Goal: Task Accomplishment & Management: Complete application form

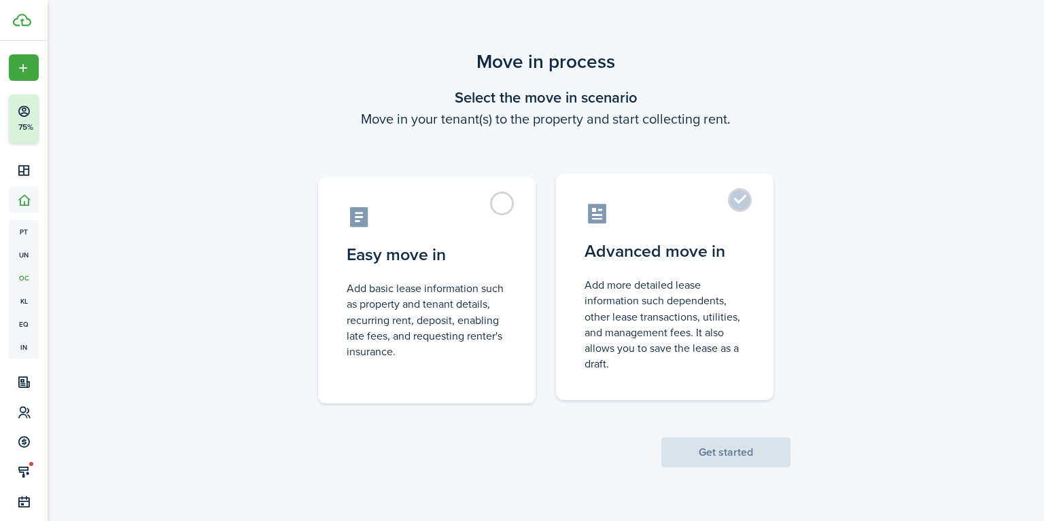
click at [731, 217] on control-radio-card-icon at bounding box center [664, 214] width 160 height 24
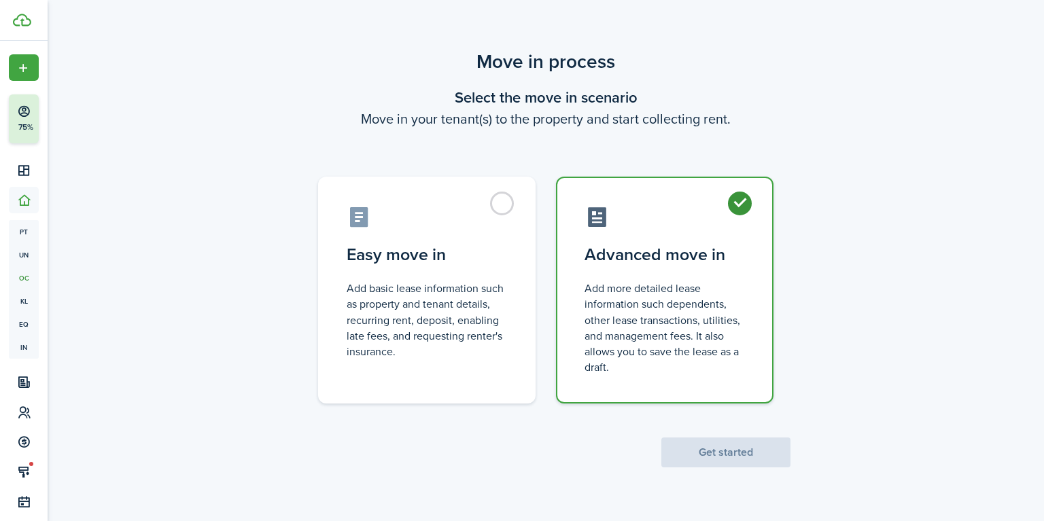
radio input "true"
click at [729, 456] on button "Get started" at bounding box center [725, 453] width 129 height 30
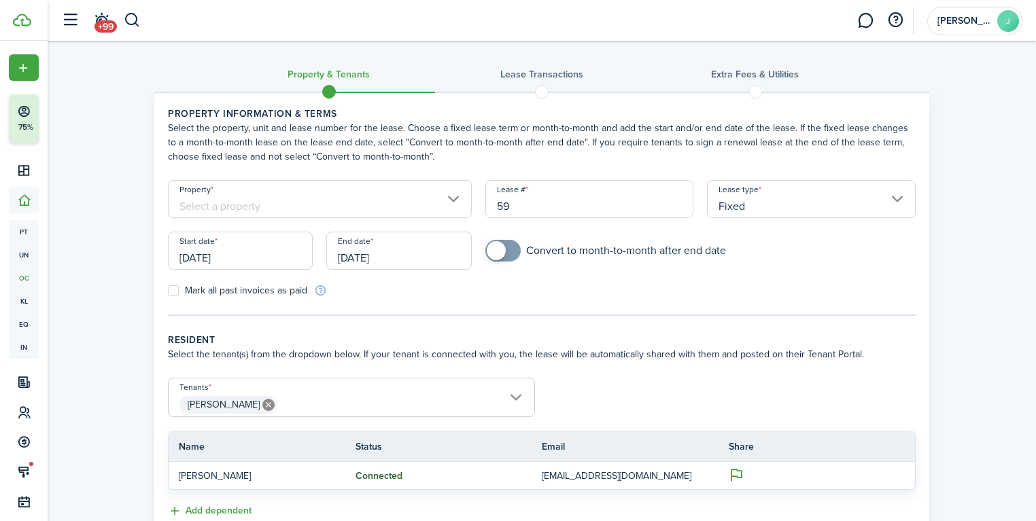
click at [289, 254] on input "[DATE]" at bounding box center [240, 251] width 145 height 38
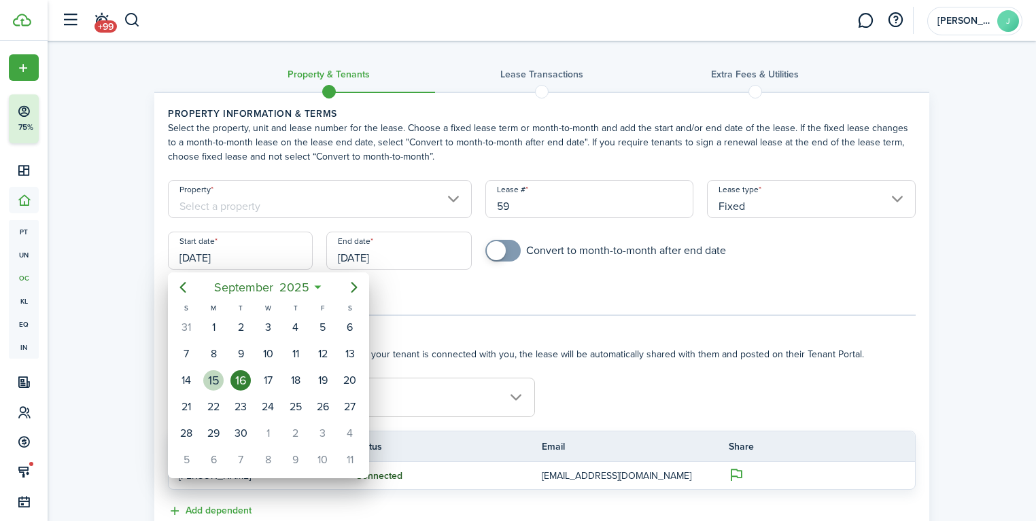
click at [217, 381] on div "15" at bounding box center [213, 380] width 20 height 20
type input "[DATE]"
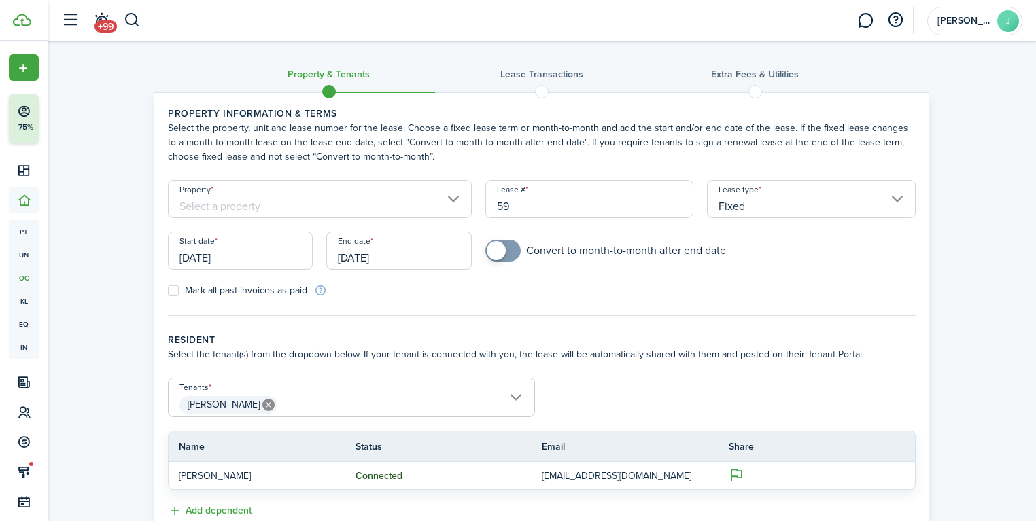
click at [404, 261] on input "[DATE]" at bounding box center [398, 251] width 145 height 38
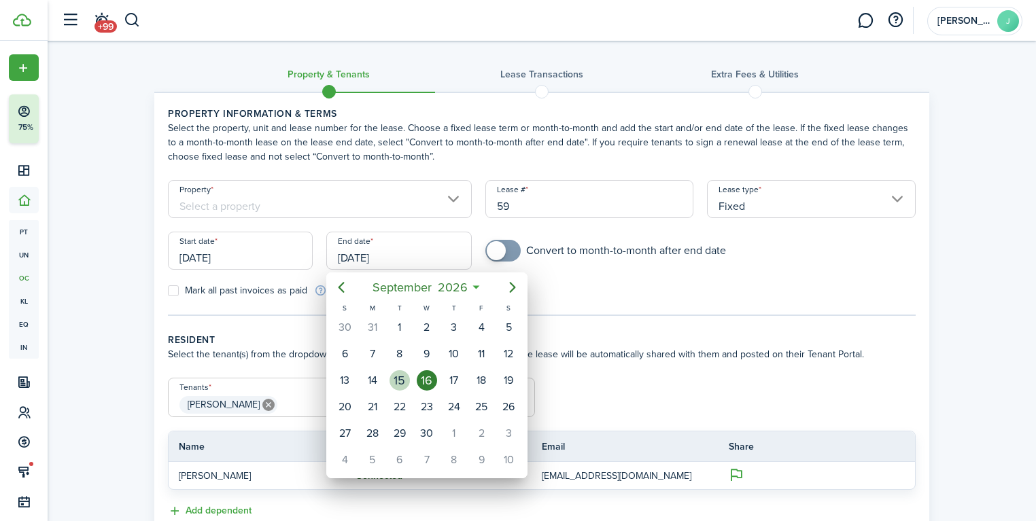
click at [397, 374] on div "15" at bounding box center [399, 380] width 20 height 20
type input "[DATE]"
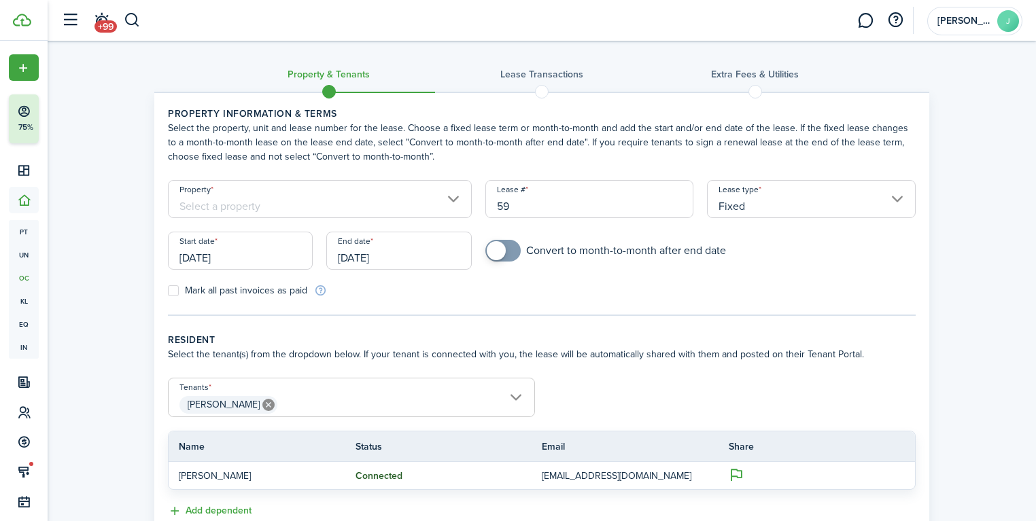
click at [133, 247] on div "Property & Tenants Lease Transactions Extra fees & Utilities Property informati…" at bounding box center [542, 316] width 988 height 550
click at [300, 207] on input "Property" at bounding box center [320, 199] width 304 height 38
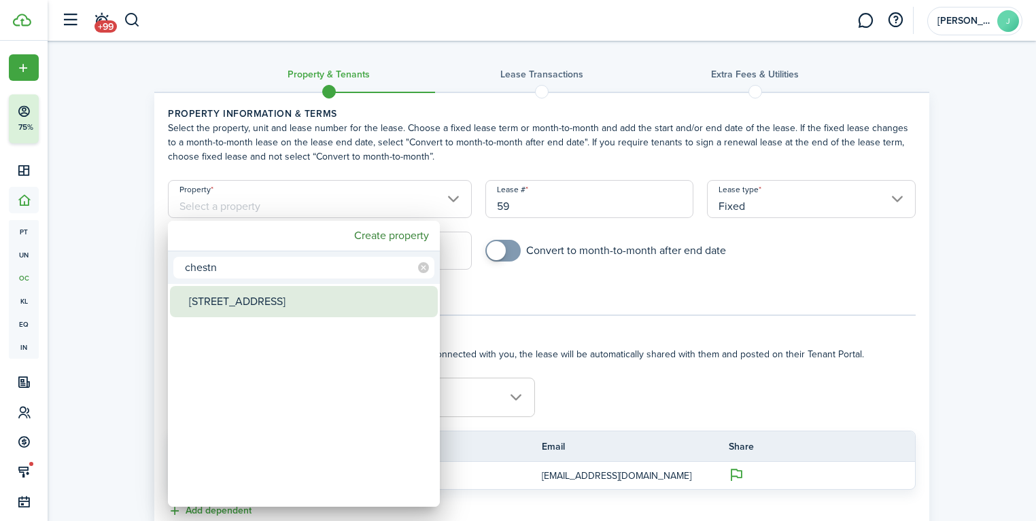
type input "chestn"
click at [260, 292] on div "[STREET_ADDRESS]" at bounding box center [309, 301] width 241 height 31
type input "[STREET_ADDRESS]"
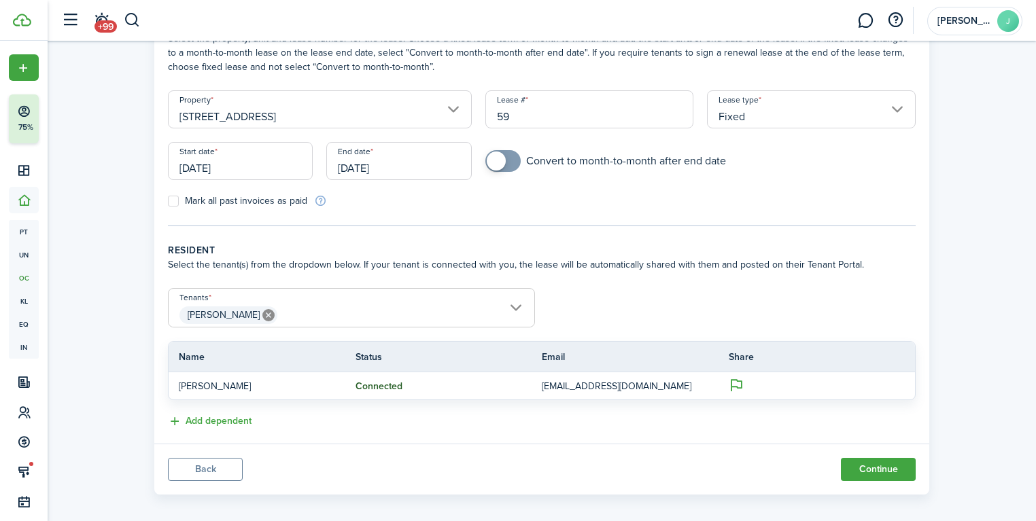
scroll to position [99, 0]
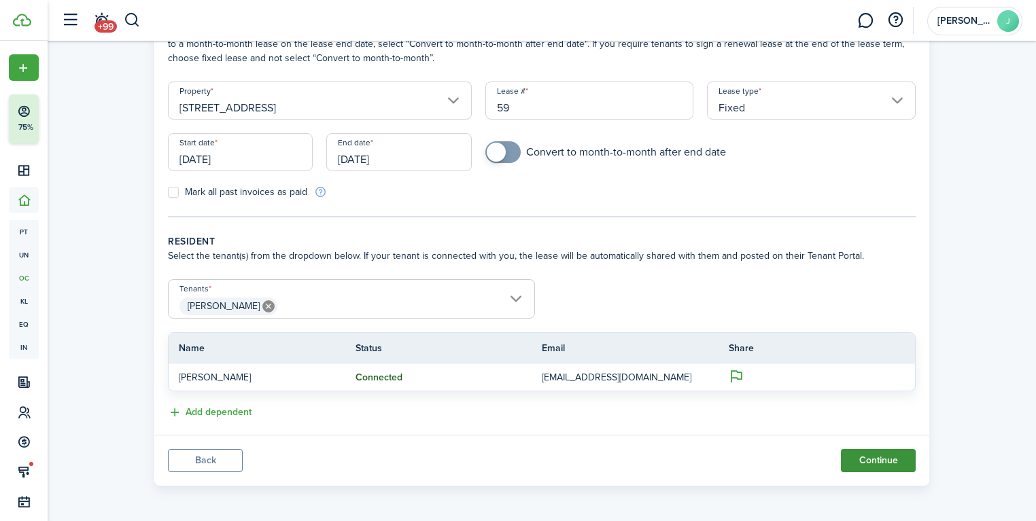
click at [868, 456] on button "Continue" at bounding box center [878, 460] width 75 height 23
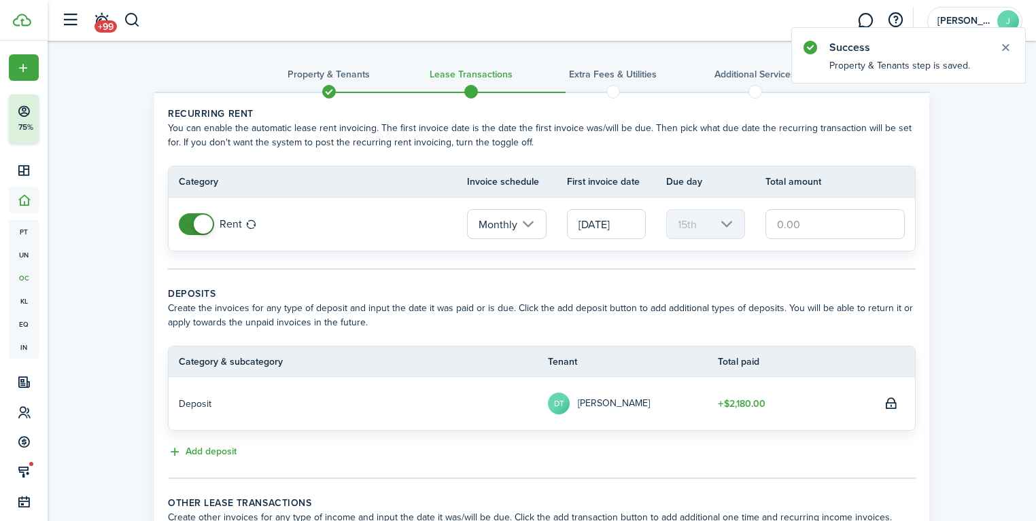
click at [797, 228] on input "text" at bounding box center [834, 224] width 139 height 30
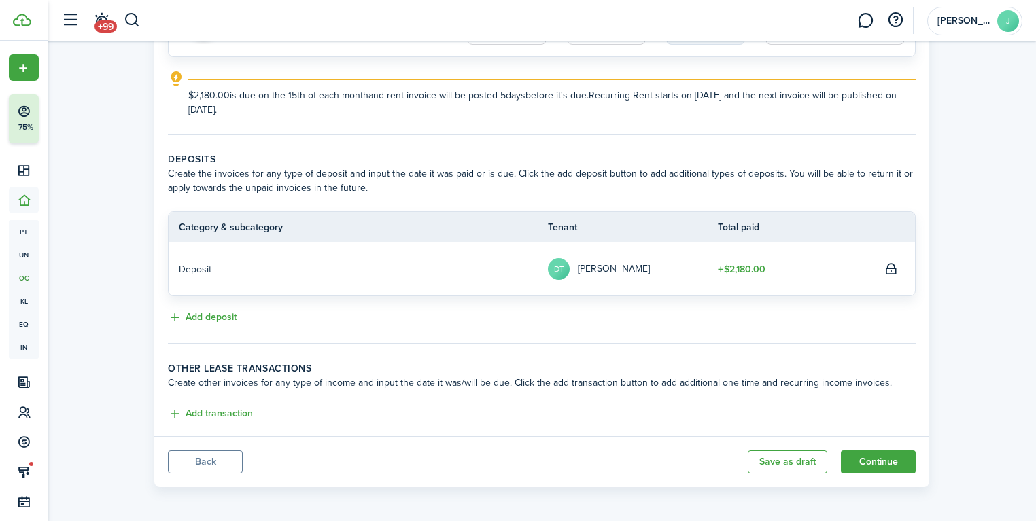
scroll to position [195, 0]
type input "$2,180.00"
click at [881, 463] on button "Continue" at bounding box center [878, 461] width 75 height 23
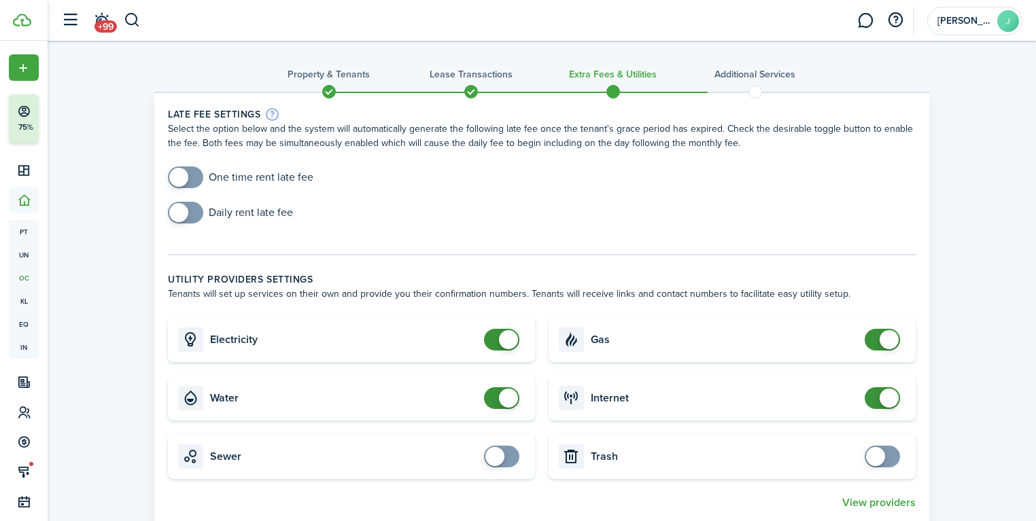
checkbox input "false"
click at [500, 400] on span at bounding box center [508, 398] width 19 height 19
click at [185, 175] on span at bounding box center [178, 177] width 19 height 19
checkbox input "true"
click at [192, 177] on span at bounding box center [186, 178] width 14 height 22
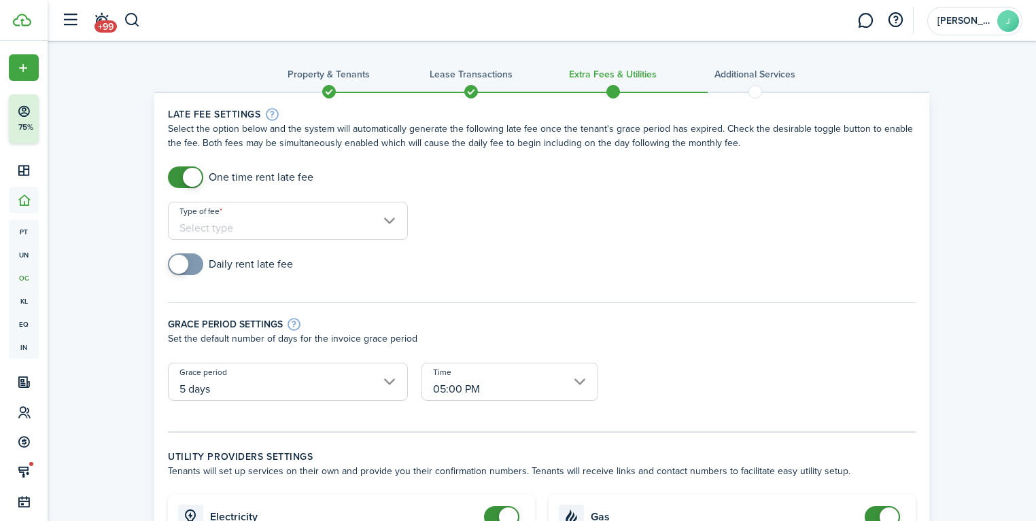
click at [240, 230] on input "Type of fee" at bounding box center [288, 221] width 240 height 38
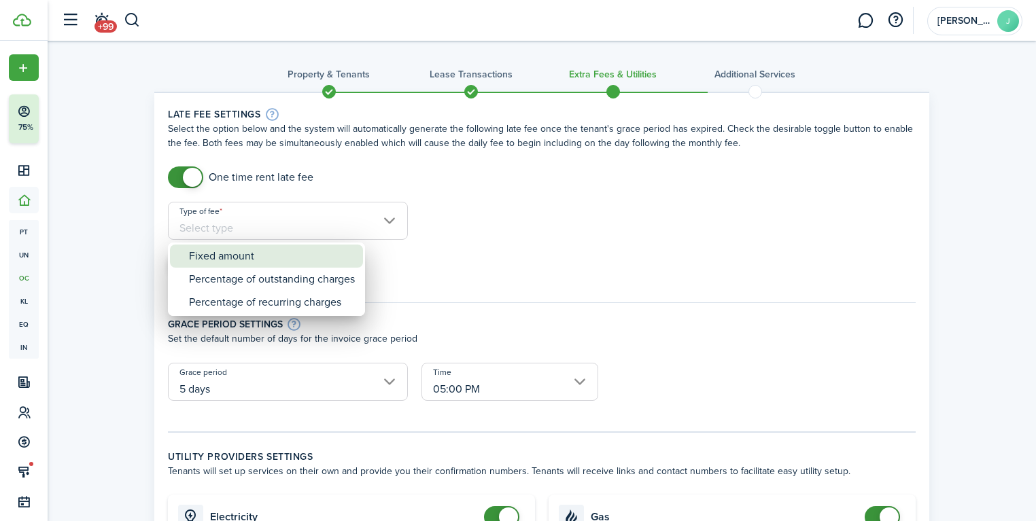
click at [249, 255] on div "Fixed amount" at bounding box center [272, 256] width 166 height 23
type input "Fixed amount"
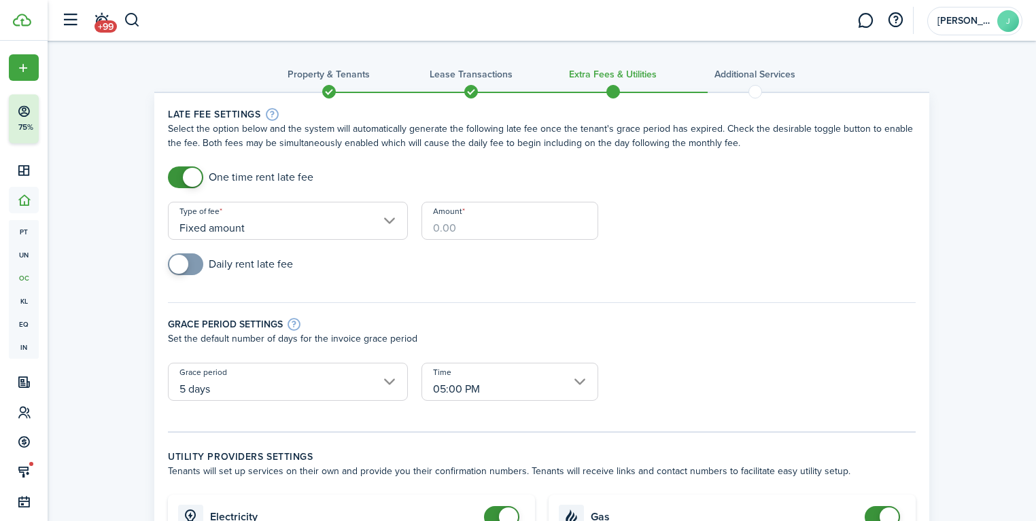
click at [483, 223] on input "Amount" at bounding box center [509, 221] width 177 height 38
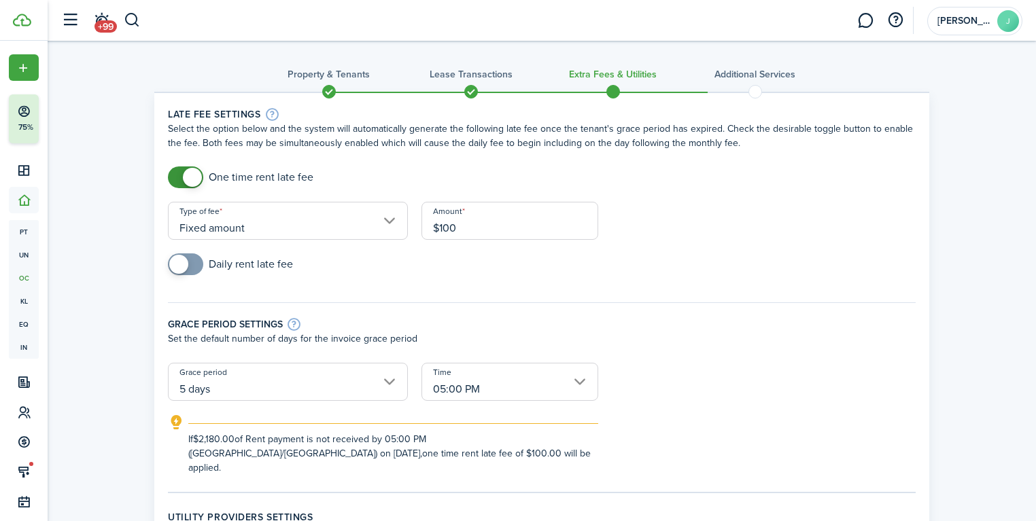
type input "$100.00"
click at [571, 275] on div "Daily rent late fee" at bounding box center [541, 270] width 761 height 35
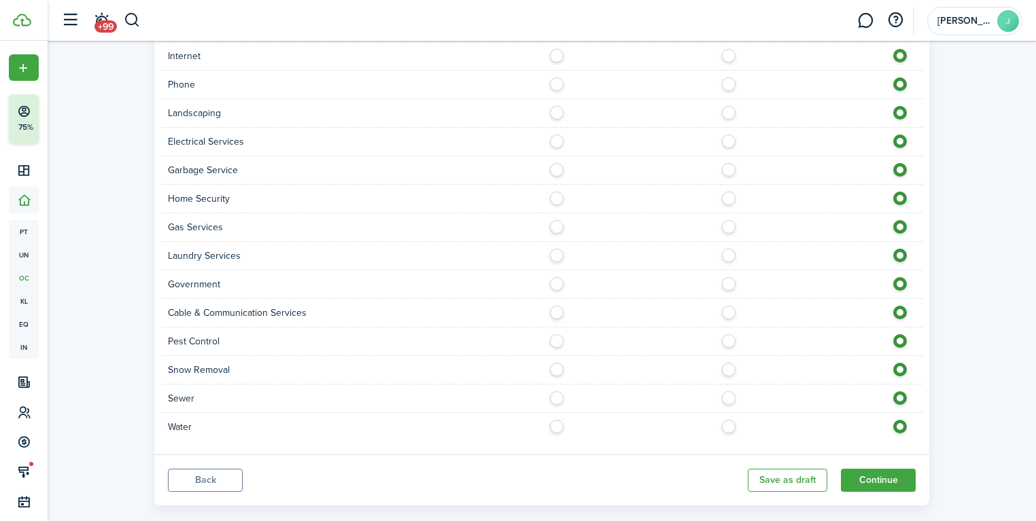
scroll to position [973, 0]
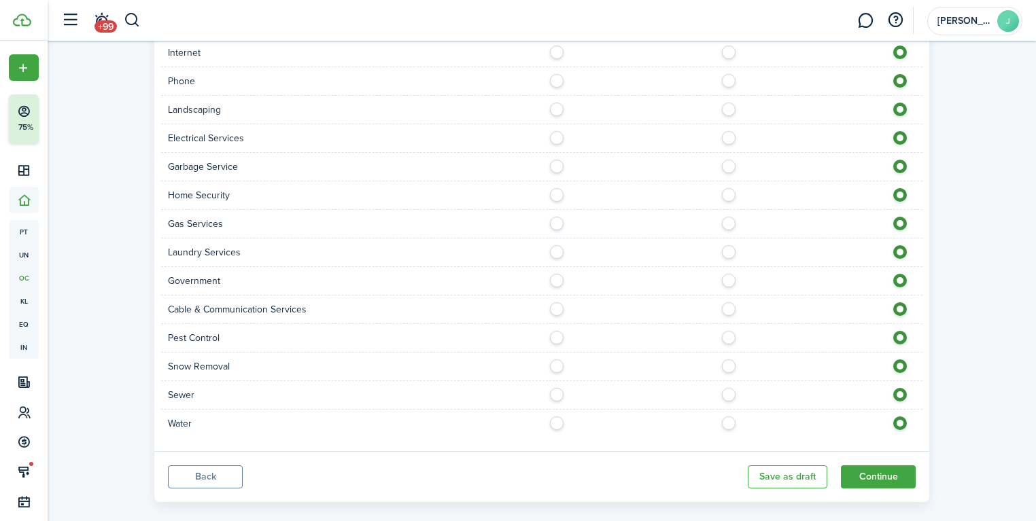
click at [560, 417] on label at bounding box center [560, 420] width 24 height 7
radio input "true"
click at [557, 388] on label at bounding box center [560, 391] width 24 height 7
radio input "true"
click at [555, 160] on label at bounding box center [560, 163] width 24 height 7
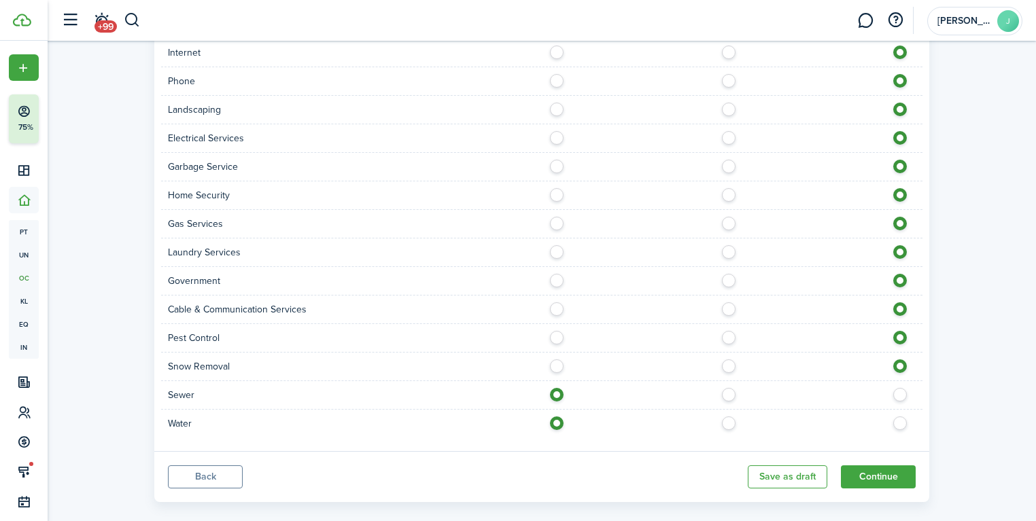
radio input "true"
click at [896, 466] on button "Continue" at bounding box center [878, 477] width 75 height 23
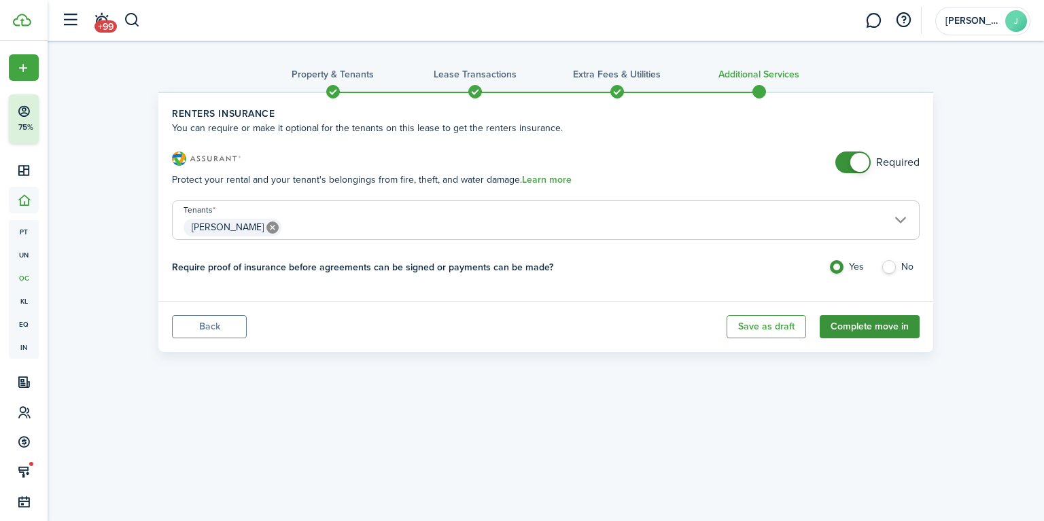
click at [872, 330] on button "Complete move in" at bounding box center [870, 326] width 100 height 23
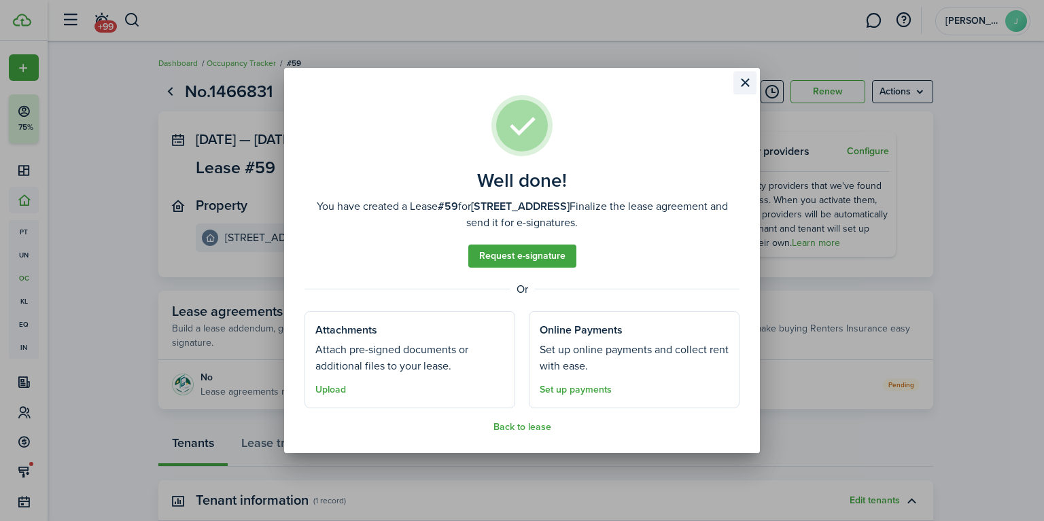
click at [746, 84] on button "Close modal" at bounding box center [744, 82] width 23 height 23
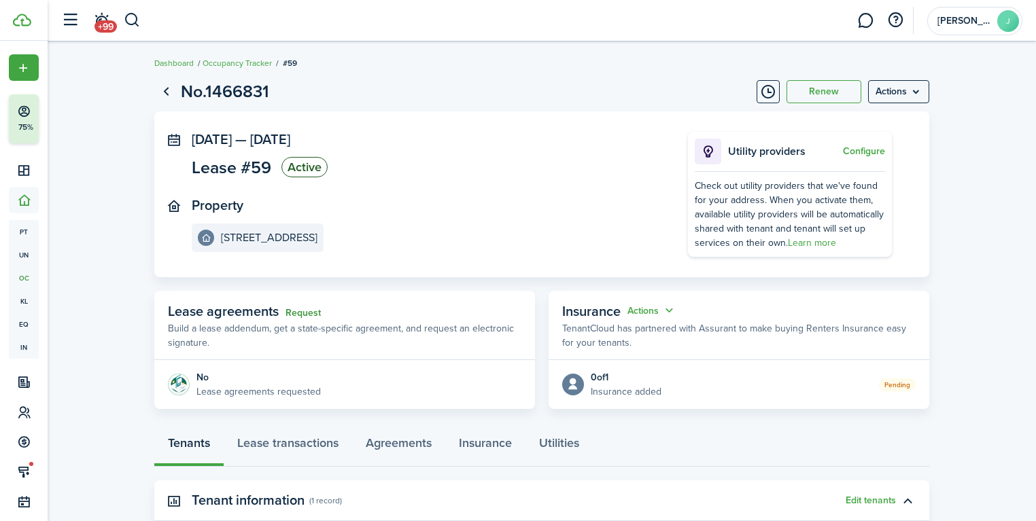
click at [309, 315] on link "Request" at bounding box center [302, 313] width 35 height 11
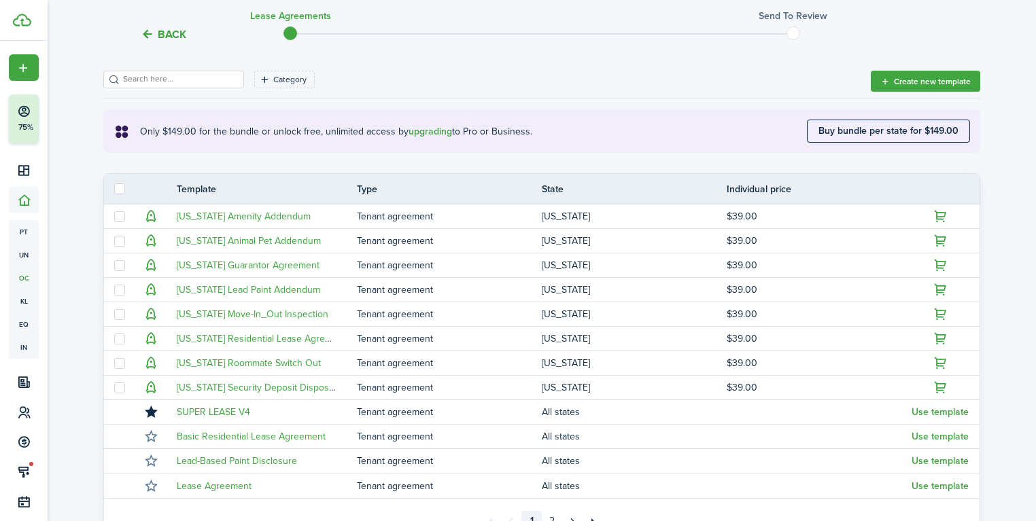
scroll to position [217, 0]
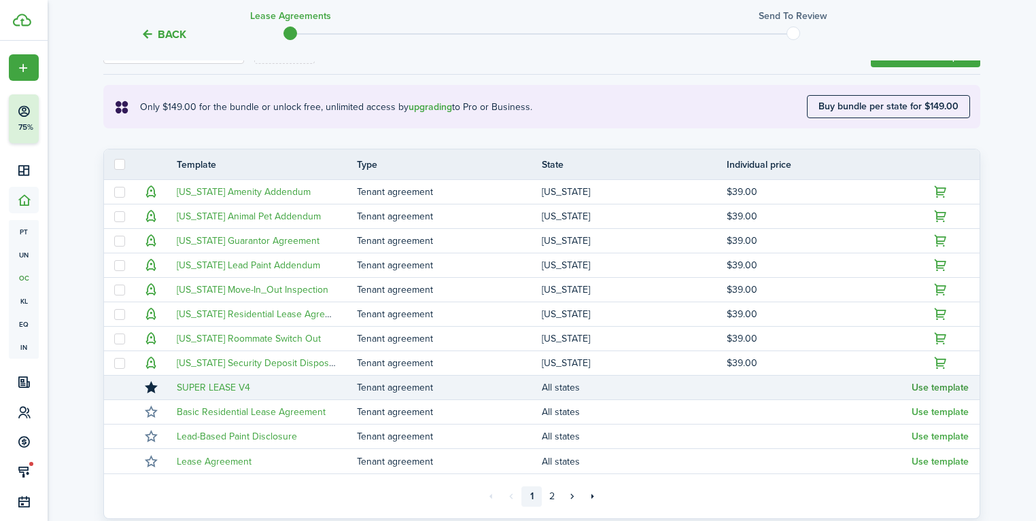
click at [921, 387] on button "Use template" at bounding box center [939, 388] width 57 height 11
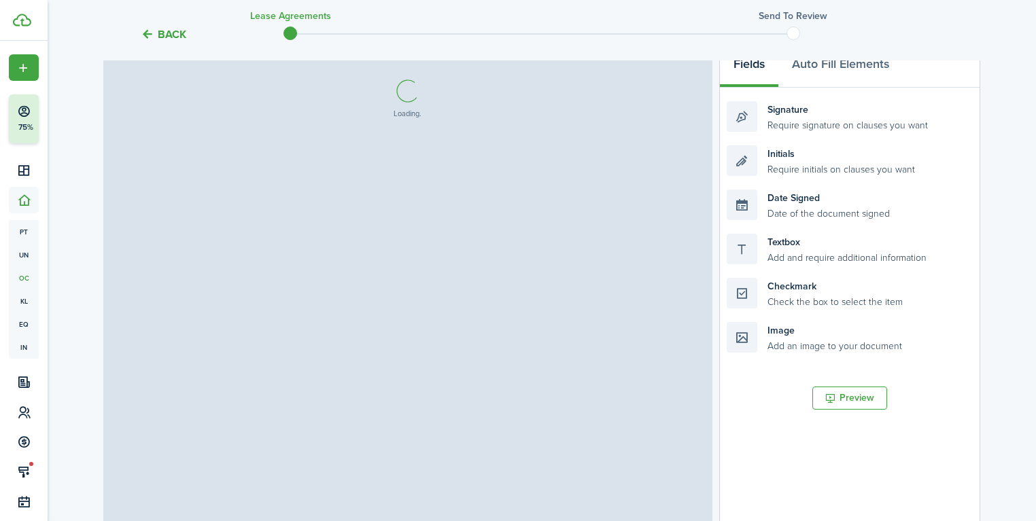
select select "fit"
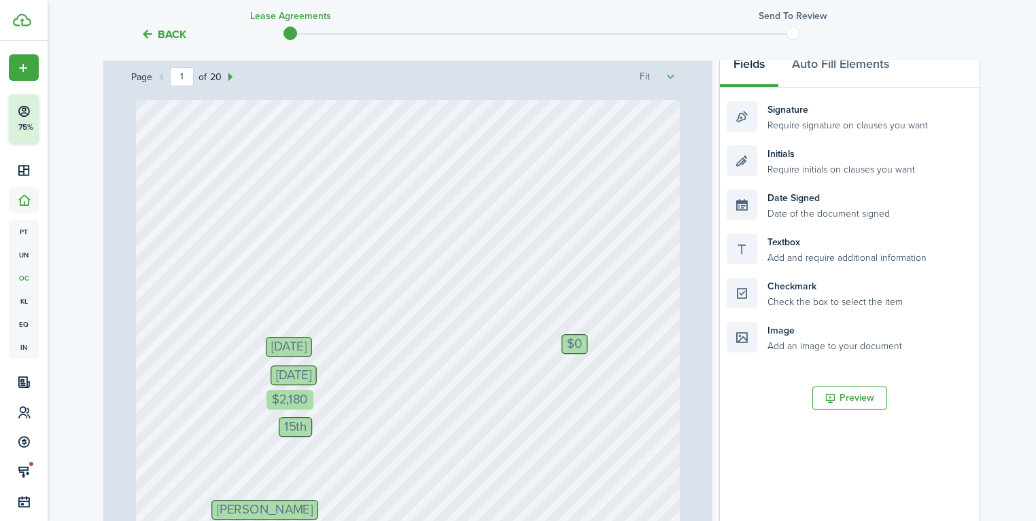
drag, startPoint x: 307, startPoint y: 402, endPoint x: 294, endPoint y: 402, distance: 12.9
drag, startPoint x: 293, startPoint y: 425, endPoint x: 282, endPoint y: 425, distance: 10.9
drag, startPoint x: 570, startPoint y: 343, endPoint x: 636, endPoint y: 346, distance: 66.7
click at [636, 346] on span "$0" at bounding box center [642, 347] width 16 height 13
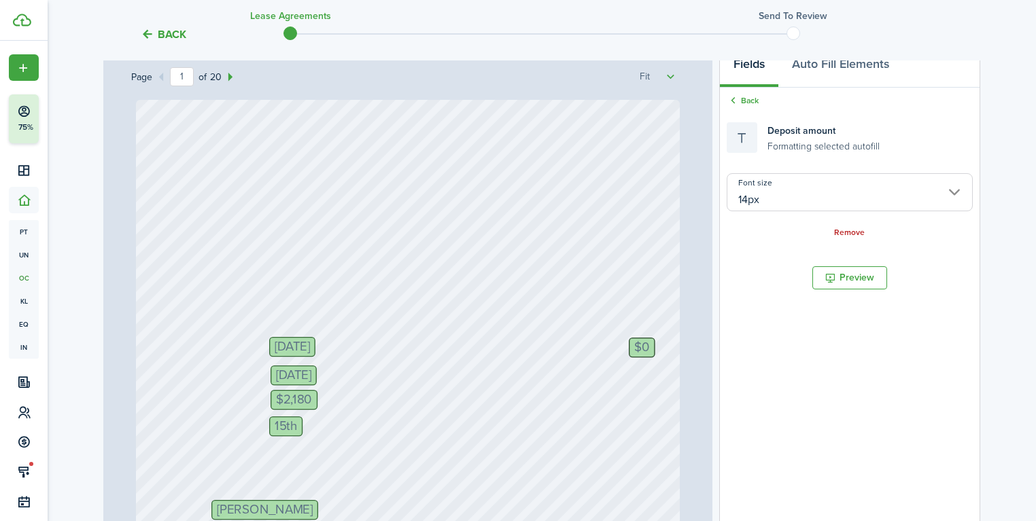
click at [636, 346] on span "$0" at bounding box center [642, 347] width 16 height 13
click at [638, 347] on span "$0" at bounding box center [642, 347] width 16 height 13
click at [640, 347] on span "$0" at bounding box center [642, 347] width 16 height 13
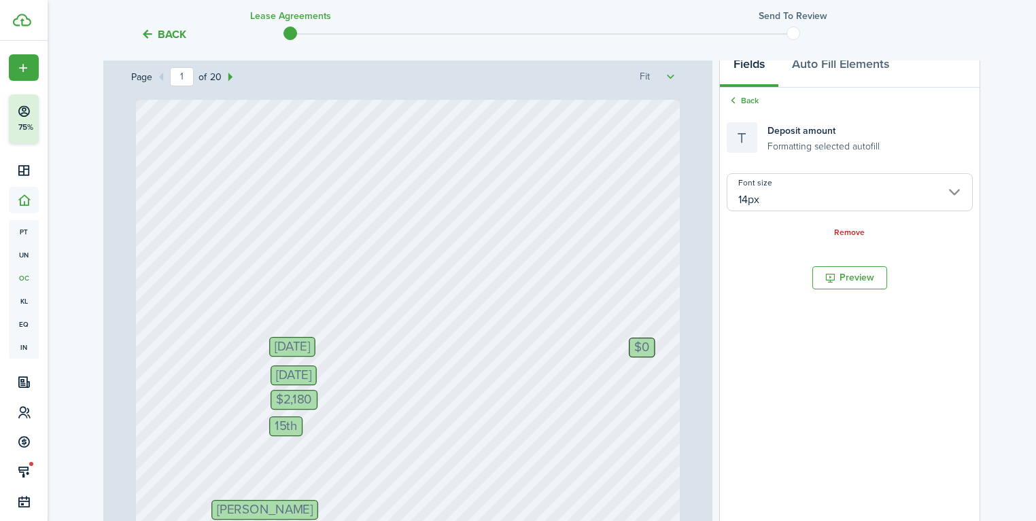
click at [640, 347] on span "$0" at bounding box center [642, 347] width 16 height 13
click at [642, 348] on span "$0" at bounding box center [642, 347] width 16 height 13
click at [853, 234] on link "Remove" at bounding box center [849, 233] width 31 height 10
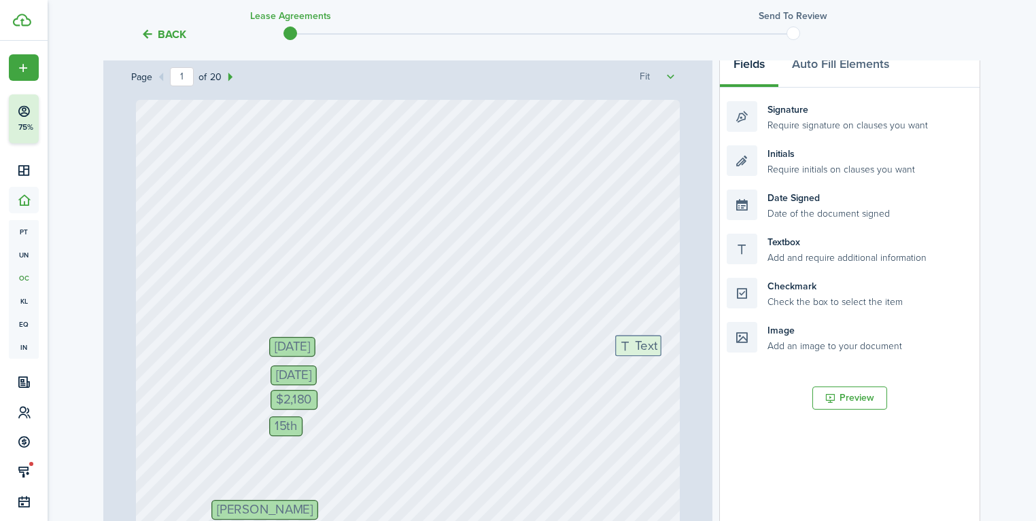
drag, startPoint x: 784, startPoint y: 257, endPoint x: 680, endPoint y: 357, distance: 144.7
click at [680, 357] on div "Page 1 of 20 50% 75% 100% 150% 200% Fit [PERSON_NAME] [PHONE_NUMBER] [EMAIL_ADD…" at bounding box center [541, 328] width 877 height 564
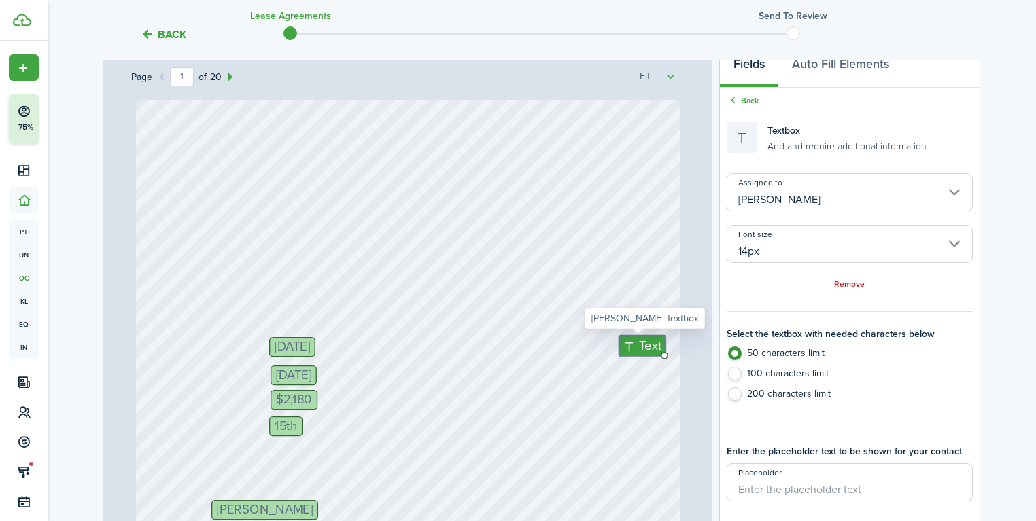
click at [639, 345] on span "Text" at bounding box center [650, 345] width 22 height 19
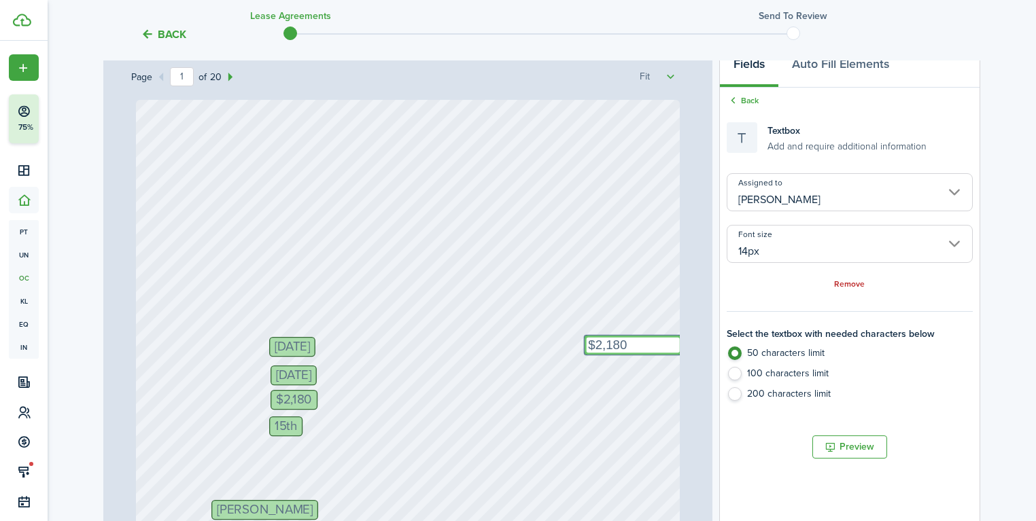
type textarea "$2,180"
click at [618, 295] on div "[PERSON_NAME] [PHONE_NUMBER] [EMAIL_ADDRESS][DOMAIN_NAME] [DATE] $2,180 [DATE] …" at bounding box center [407, 458] width 543 height 716
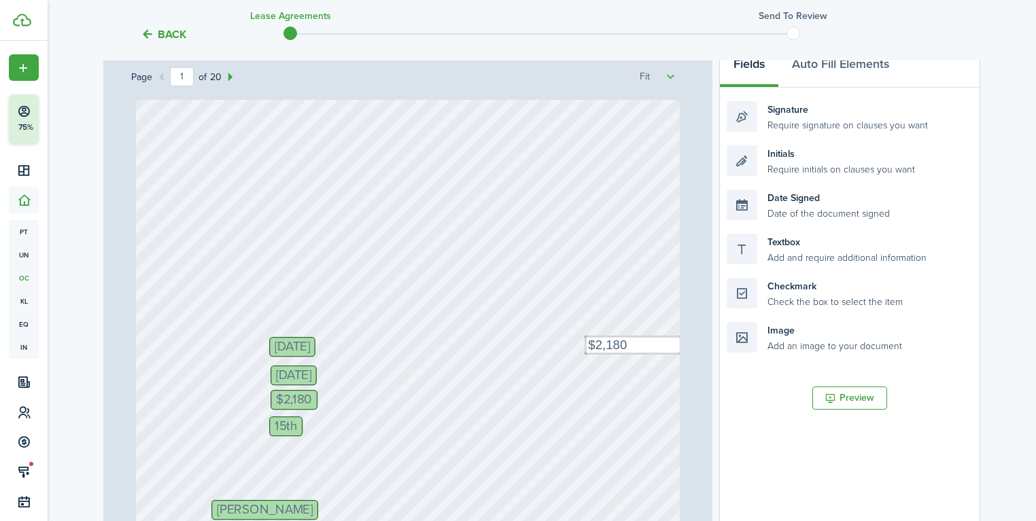
click at [612, 313] on div "[PERSON_NAME] [PHONE_NUMBER] [EMAIL_ADDRESS][DOMAIN_NAME] [DATE] $2,180 [DATE] …" at bounding box center [407, 458] width 543 height 716
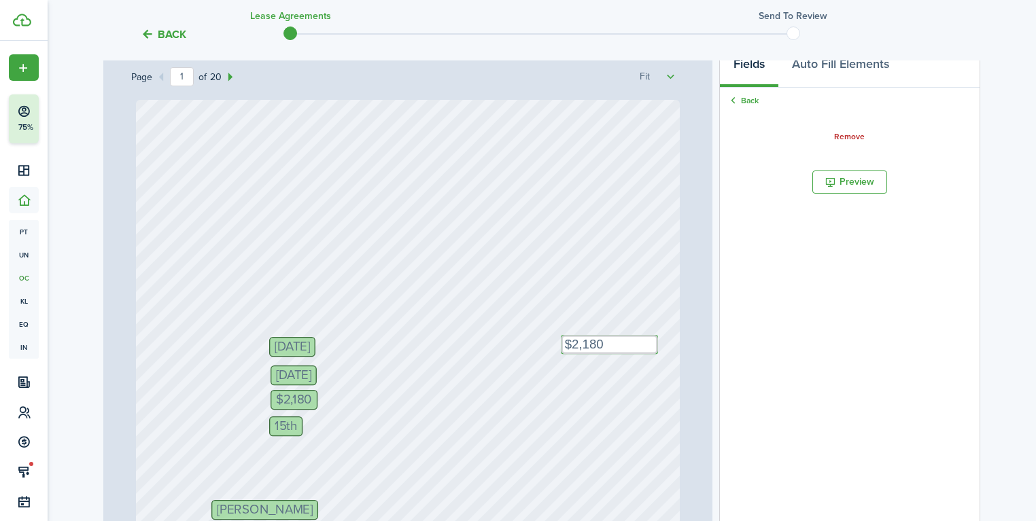
drag, startPoint x: 610, startPoint y: 340, endPoint x: 590, endPoint y: 340, distance: 19.7
click at [635, 315] on div "[PERSON_NAME] [PHONE_NUMBER] [EMAIL_ADDRESS][DOMAIN_NAME] [DATE] $2,180 [DATE] …" at bounding box center [407, 458] width 543 height 716
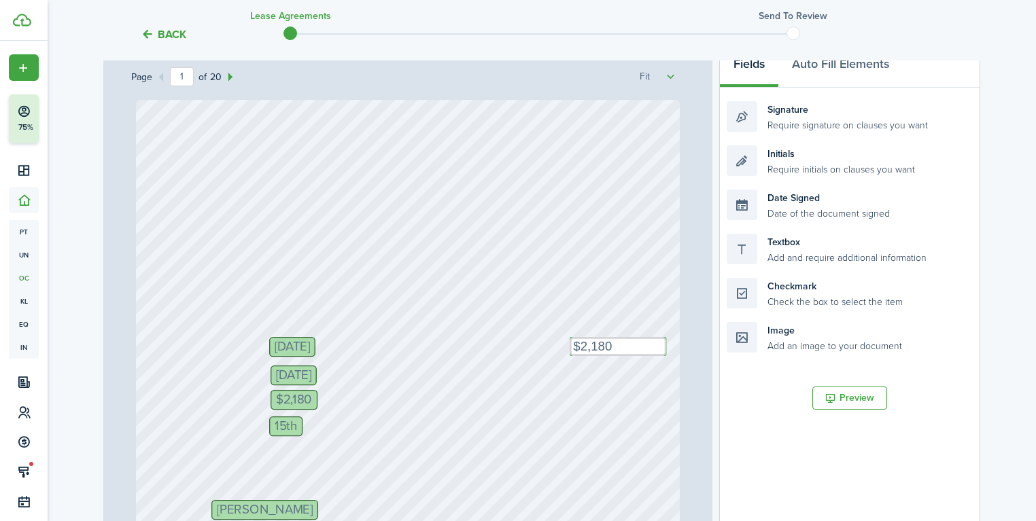
click at [536, 262] on div "[PERSON_NAME] [PHONE_NUMBER] [EMAIL_ADDRESS][DOMAIN_NAME] [DATE] $2,180 [DATE] …" at bounding box center [407, 458] width 543 height 716
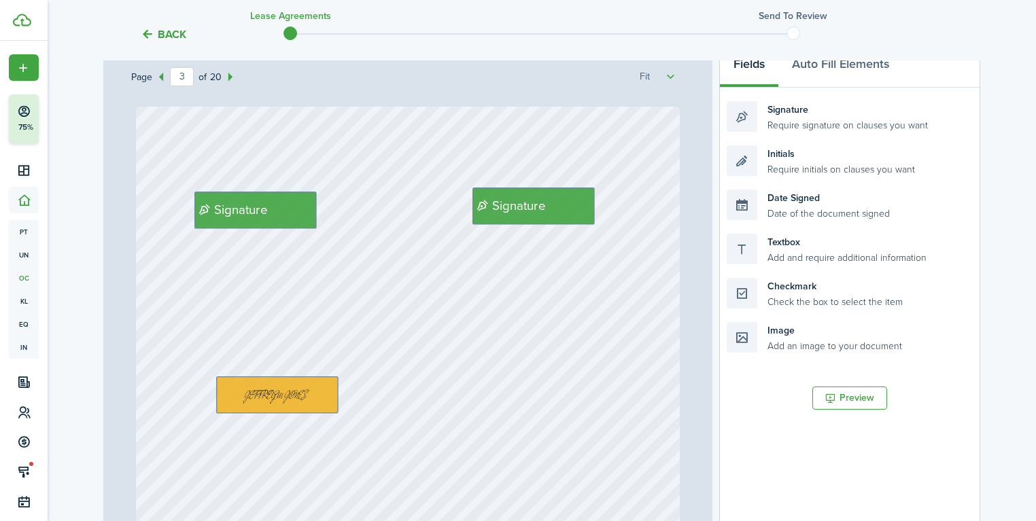
scroll to position [1468, 0]
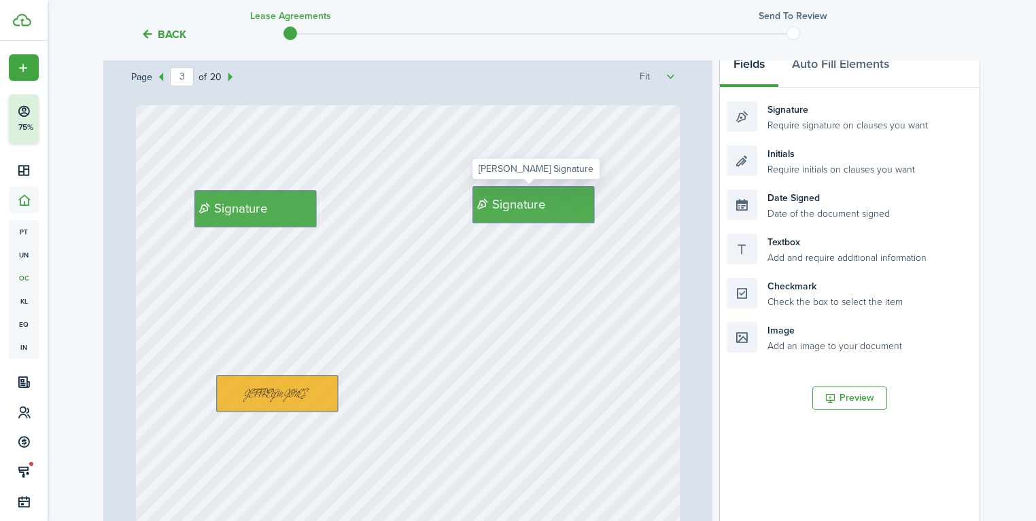
click at [519, 205] on span "Signature" at bounding box center [519, 204] width 54 height 19
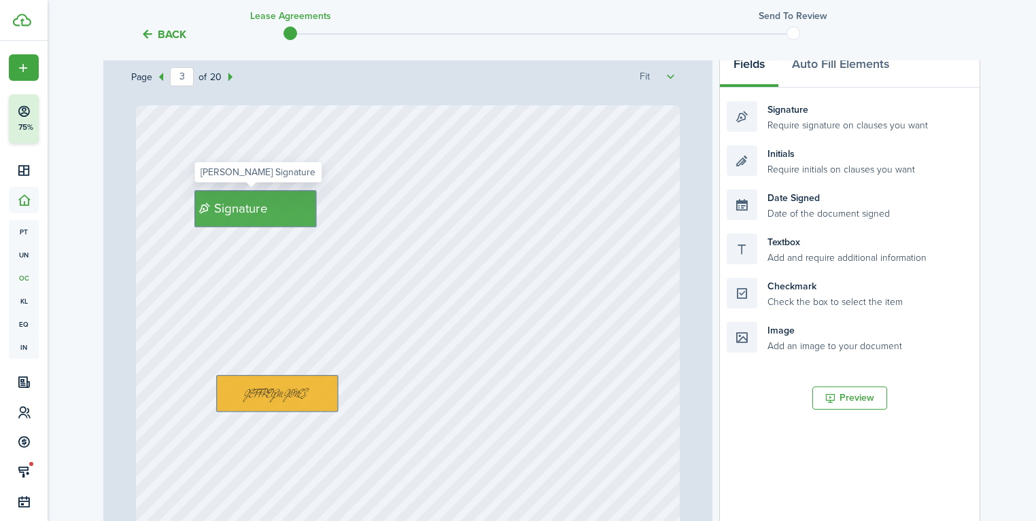
click at [273, 209] on div "Signature" at bounding box center [255, 208] width 122 height 37
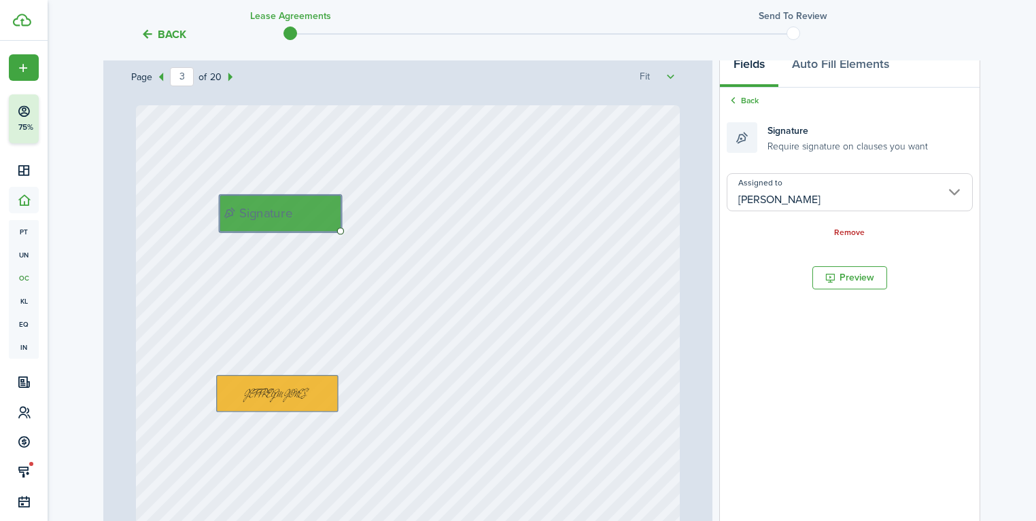
drag, startPoint x: 267, startPoint y: 205, endPoint x: 332, endPoint y: 208, distance: 65.3
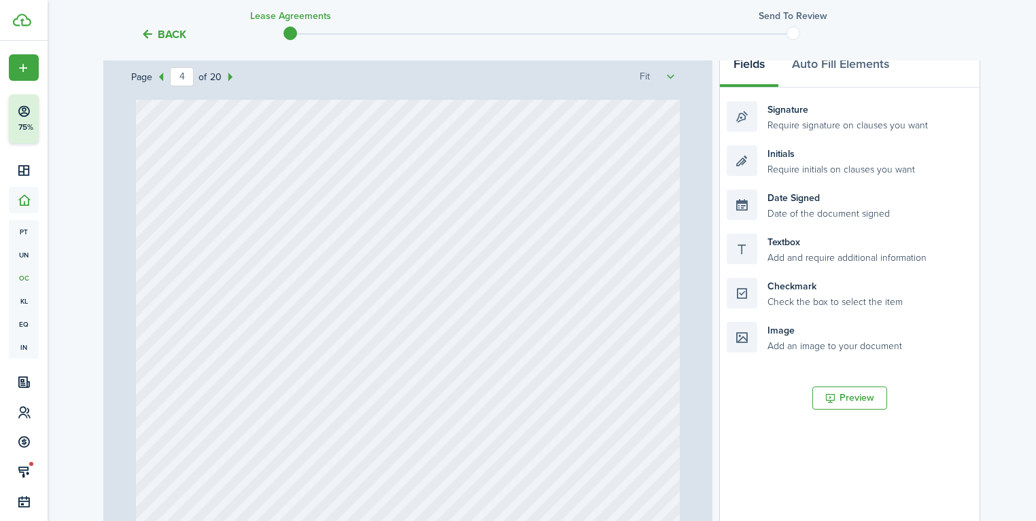
scroll to position [2827, 0]
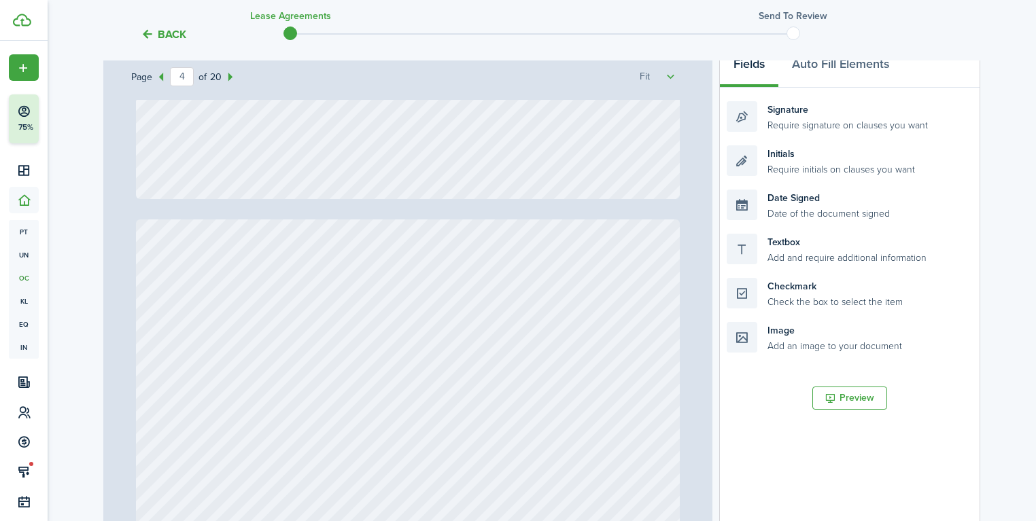
type input "5"
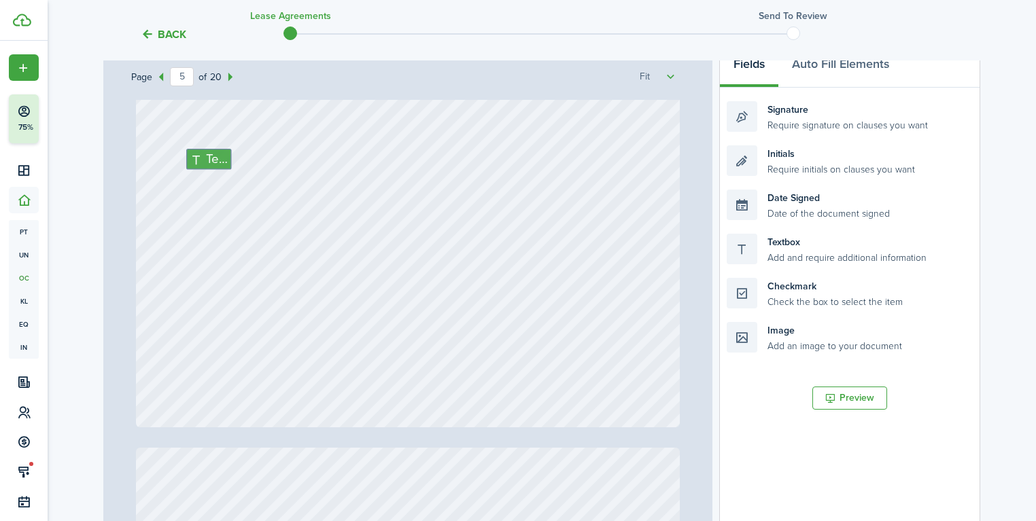
scroll to position [3283, 0]
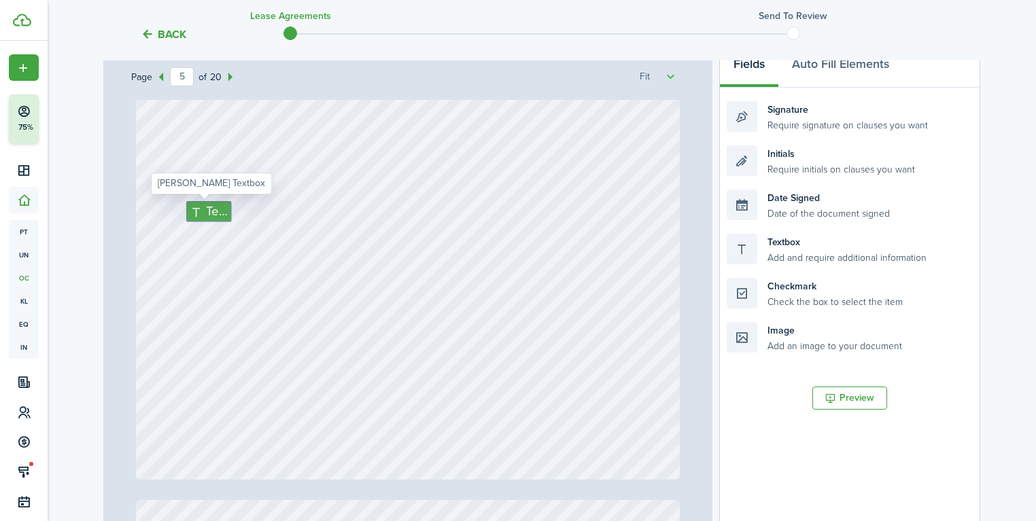
click at [206, 212] on span "Text" at bounding box center [217, 211] width 22 height 19
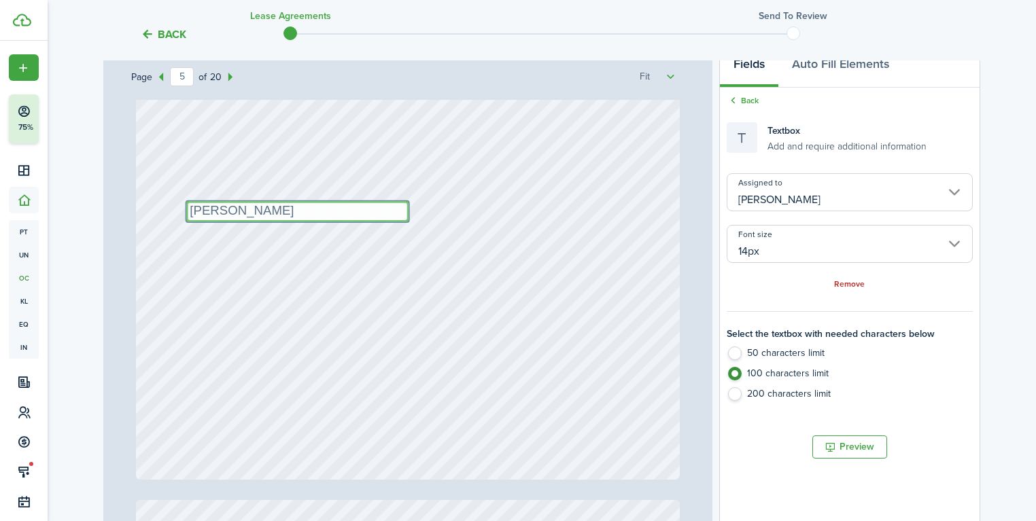
type textarea "[PERSON_NAME]"
click at [345, 169] on div "Text [PERSON_NAME]" at bounding box center [407, 121] width 543 height 716
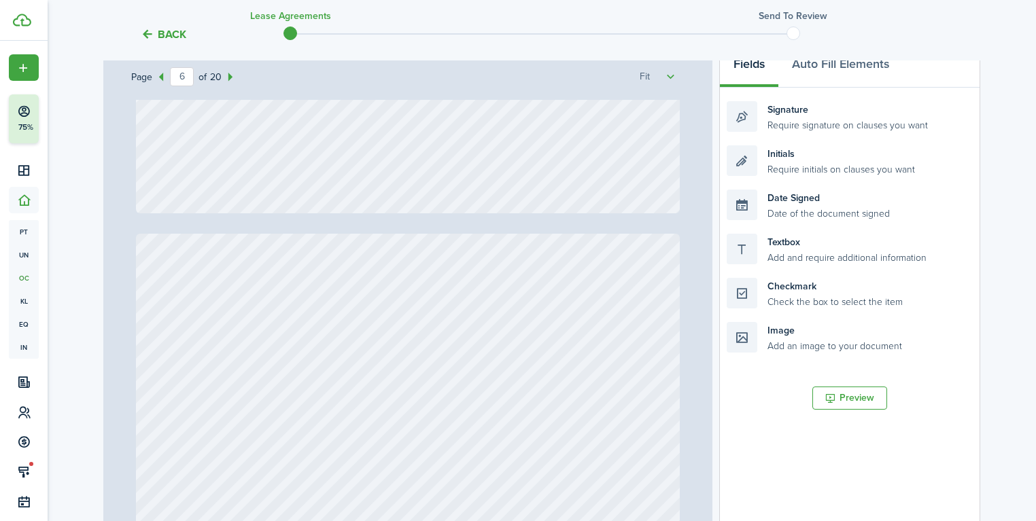
type input "5"
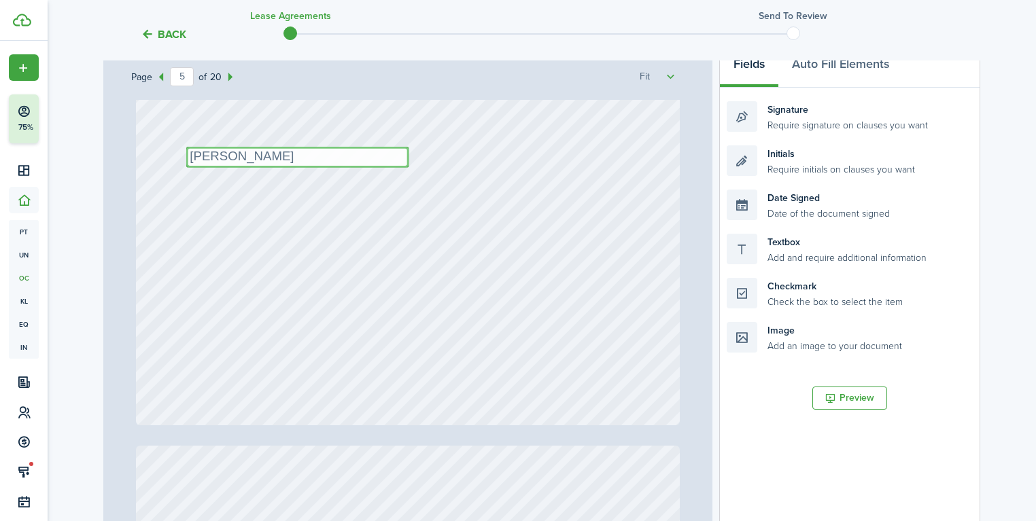
click at [258, 154] on textarea "[PERSON_NAME]" at bounding box center [297, 157] width 222 height 21
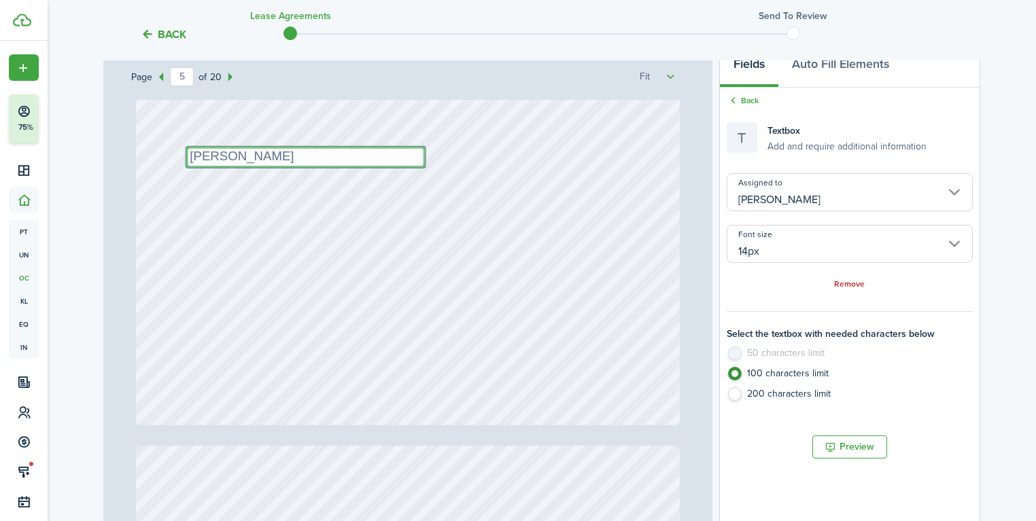
type textarea "[PERSON_NAME]"
click at [291, 122] on div "Text [PERSON_NAME]" at bounding box center [407, 67] width 543 height 716
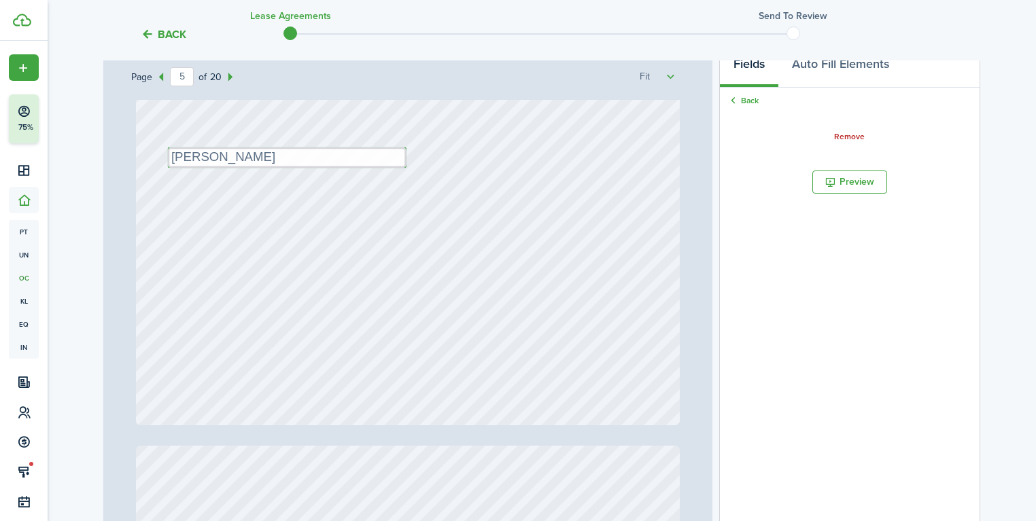
drag, startPoint x: 270, startPoint y: 162, endPoint x: 256, endPoint y: 162, distance: 15.0
click at [329, 128] on div "Text [PERSON_NAME]" at bounding box center [407, 67] width 543 height 716
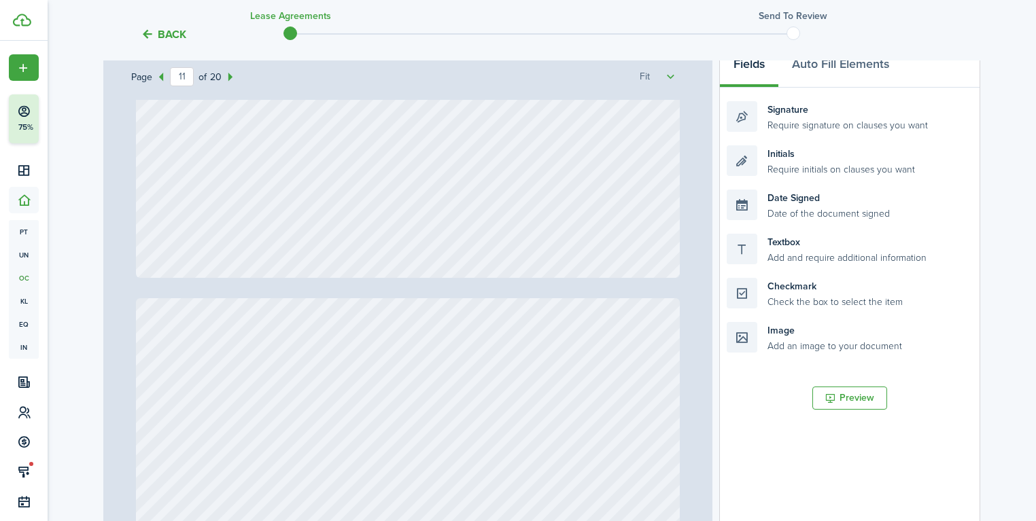
type input "12"
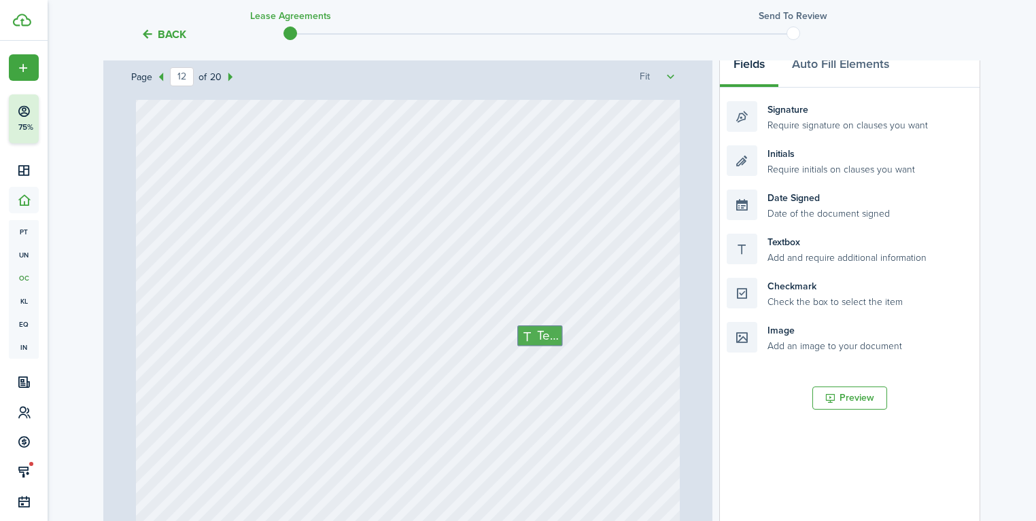
scroll to position [8340, 0]
click at [542, 337] on span "Text" at bounding box center [549, 334] width 22 height 19
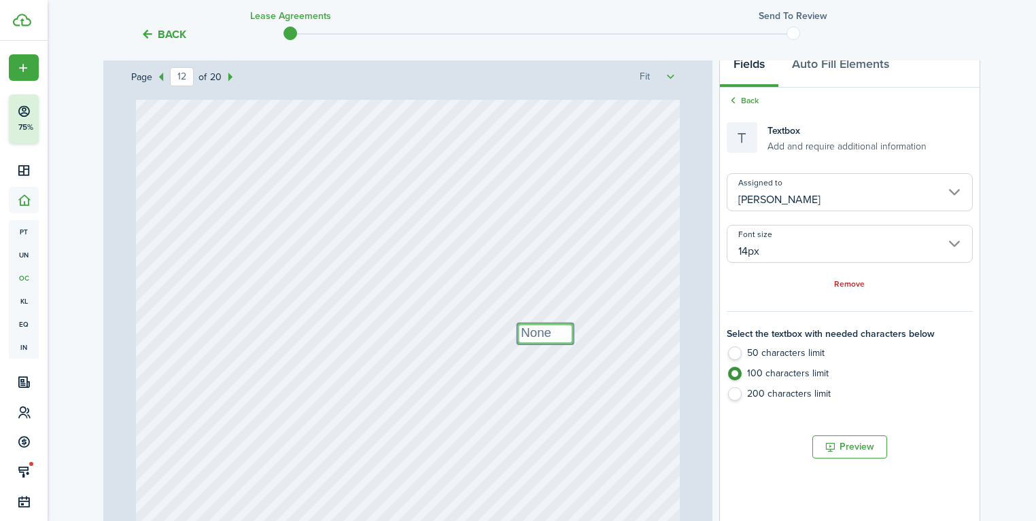
type textarea "None"
click at [538, 292] on div "Text None" at bounding box center [407, 221] width 543 height 716
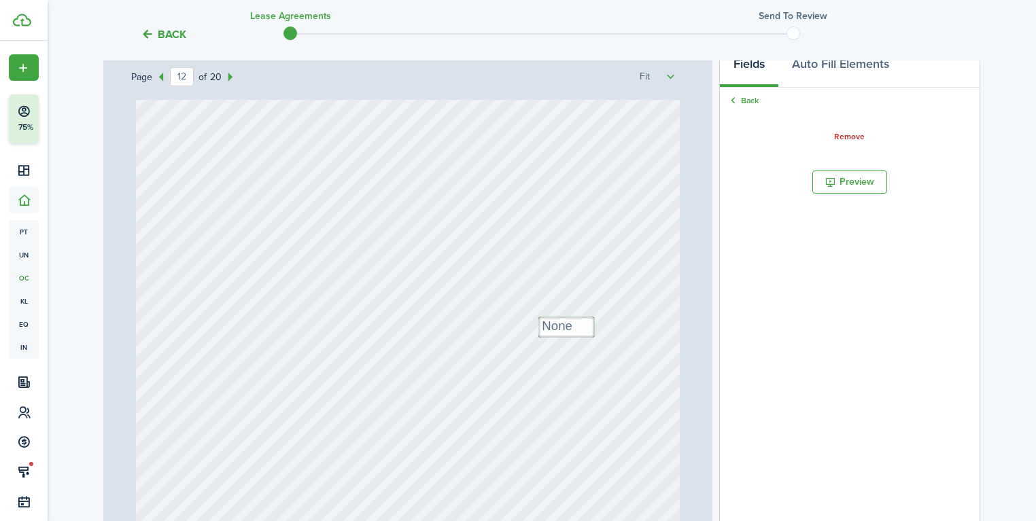
drag, startPoint x: 531, startPoint y: 334, endPoint x: 555, endPoint y: 327, distance: 24.1
click at [503, 301] on div "Text None" at bounding box center [407, 221] width 543 height 716
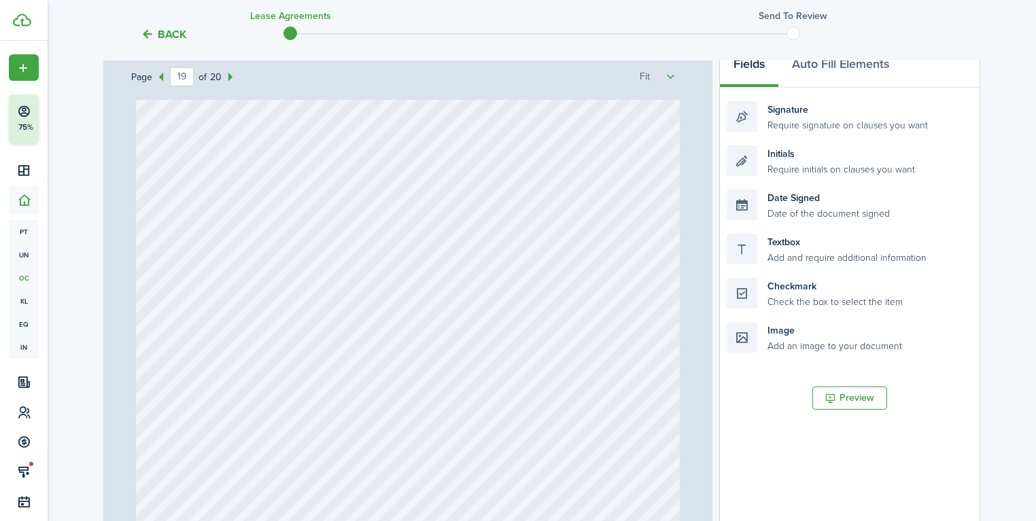
type input "20"
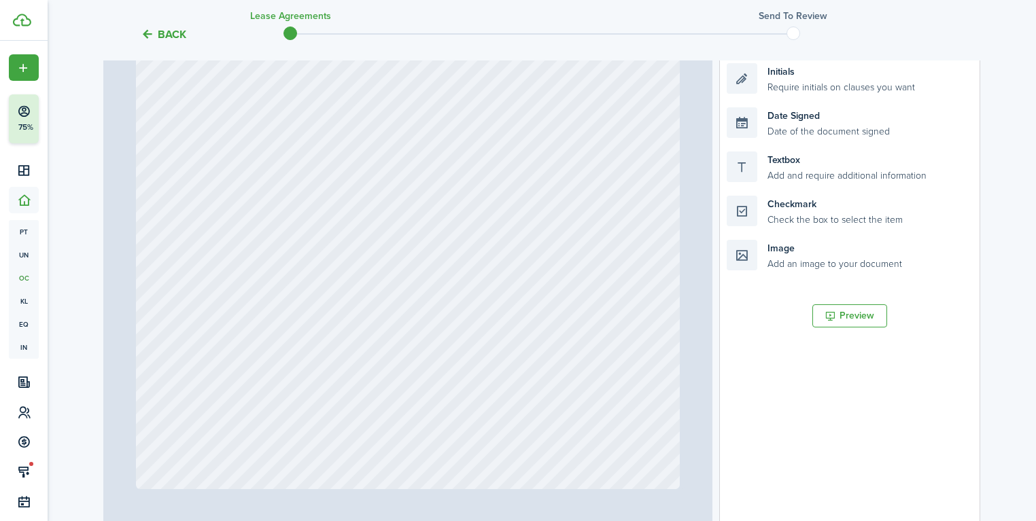
scroll to position [381, 0]
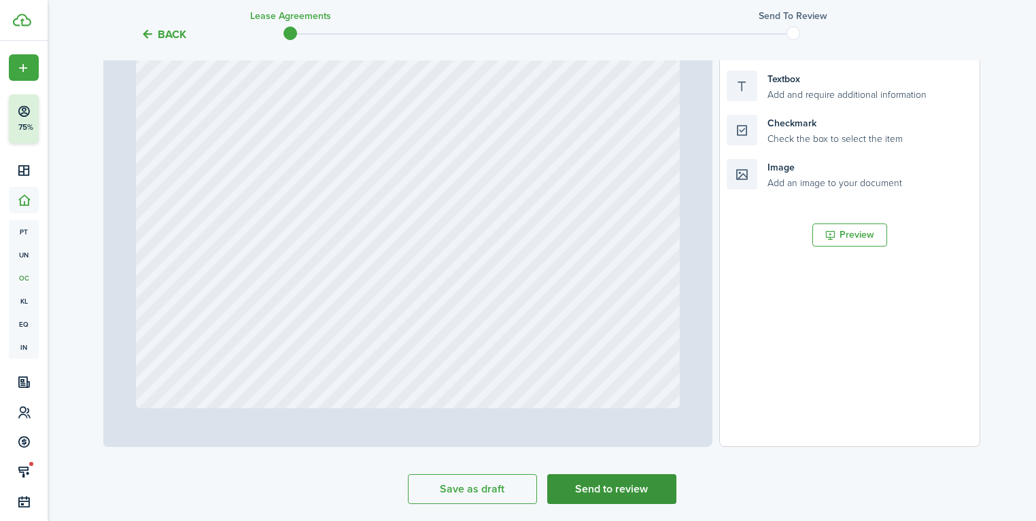
click at [625, 485] on button "Send to review" at bounding box center [611, 489] width 129 height 30
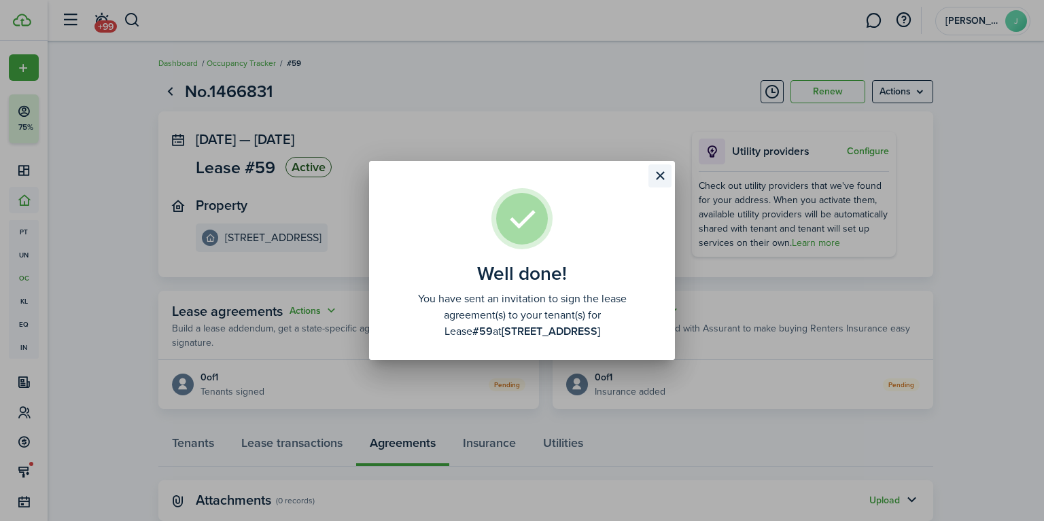
click at [658, 177] on button "Close modal" at bounding box center [659, 175] width 23 height 23
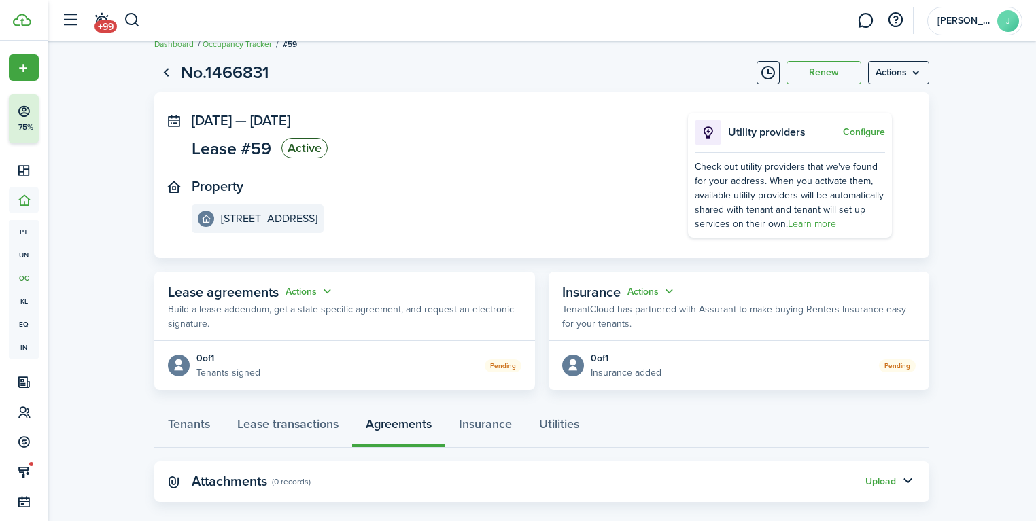
scroll to position [37, 0]
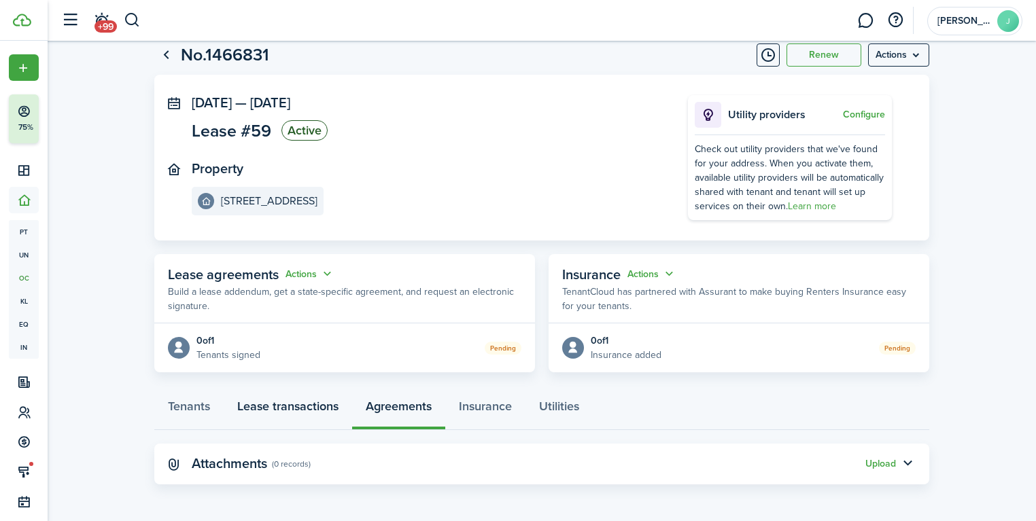
click at [294, 419] on link "Lease transactions" at bounding box center [288, 409] width 128 height 41
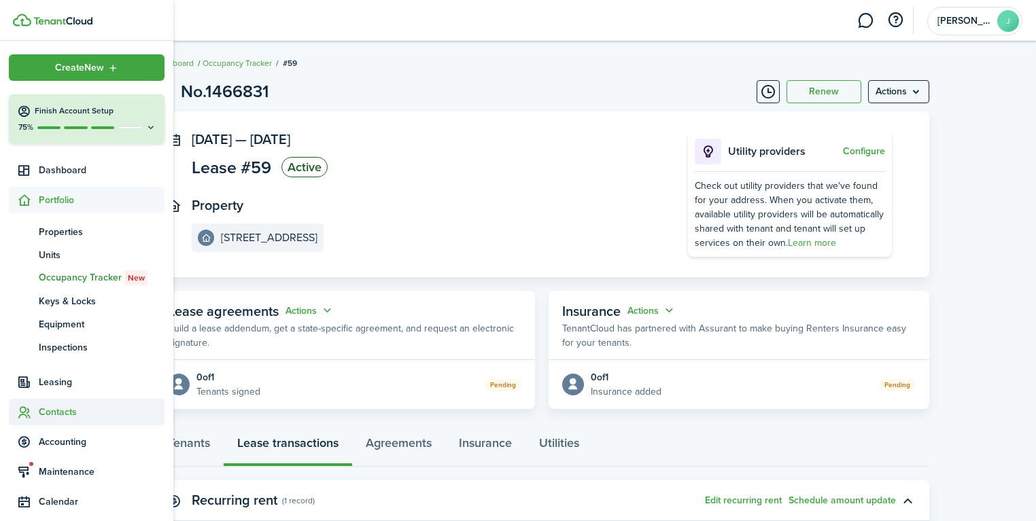
click at [67, 411] on span "Contacts" at bounding box center [102, 412] width 126 height 14
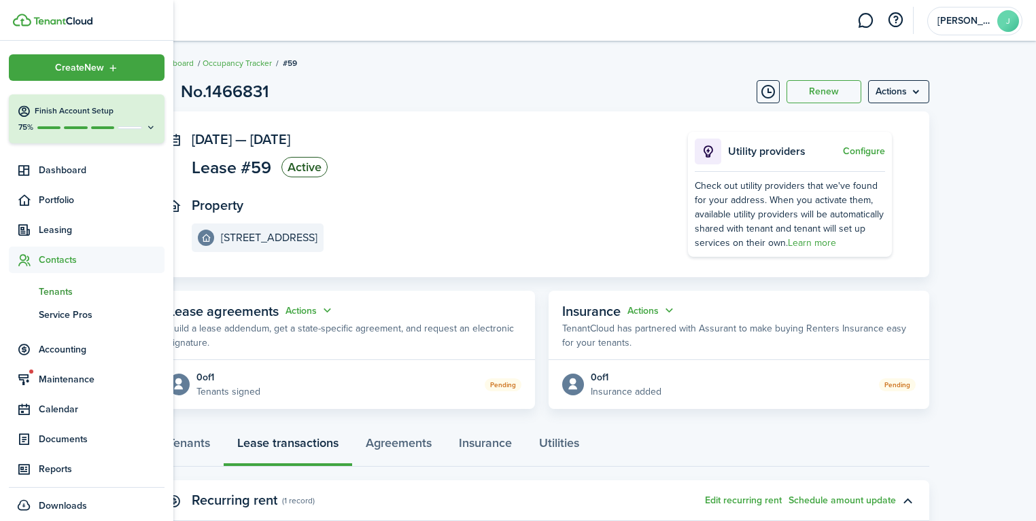
click at [53, 291] on span "Tenants" at bounding box center [102, 292] width 126 height 14
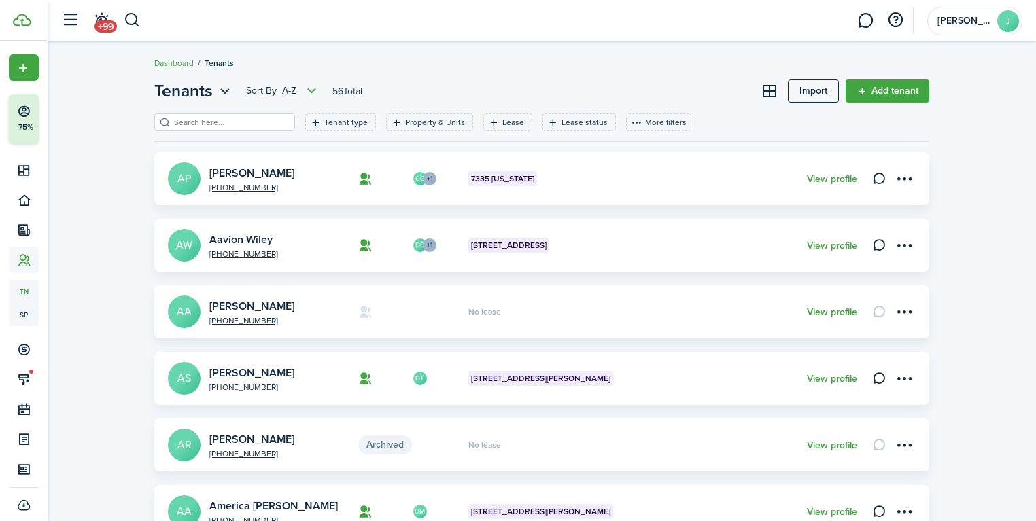
click at [259, 122] on input "search" at bounding box center [231, 122] width 120 height 13
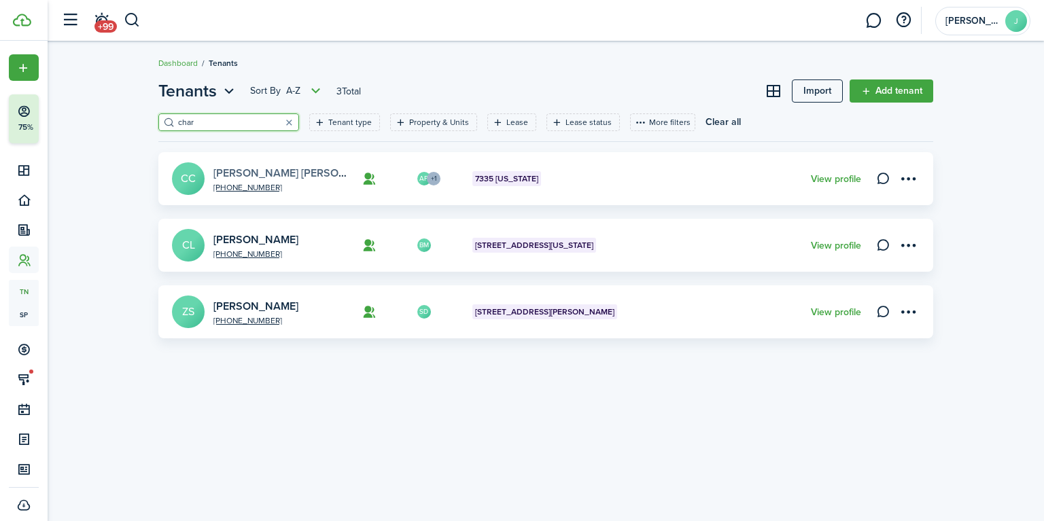
type input "char"
click at [253, 171] on link "[PERSON_NAME] [PERSON_NAME]" at bounding box center [299, 173] width 173 height 16
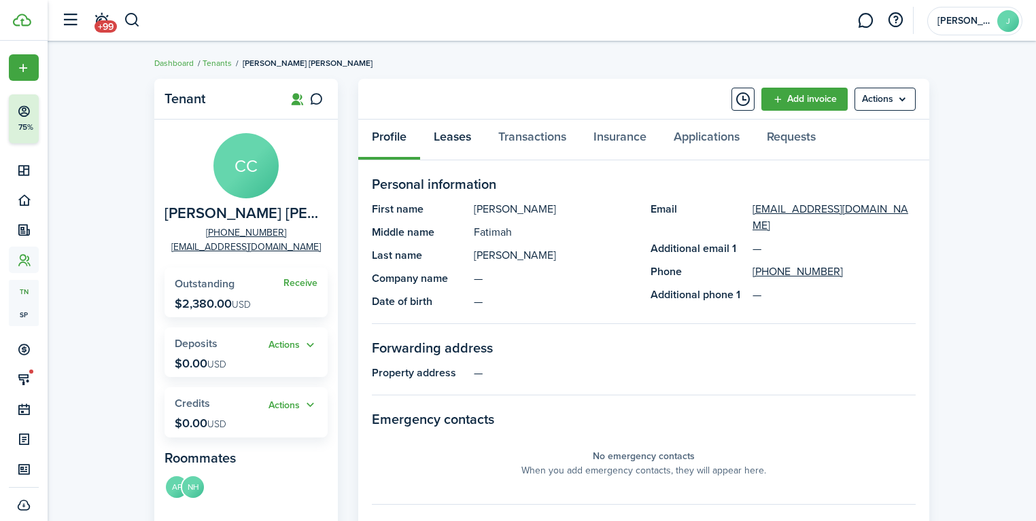
click at [436, 134] on link "Leases" at bounding box center [452, 140] width 65 height 41
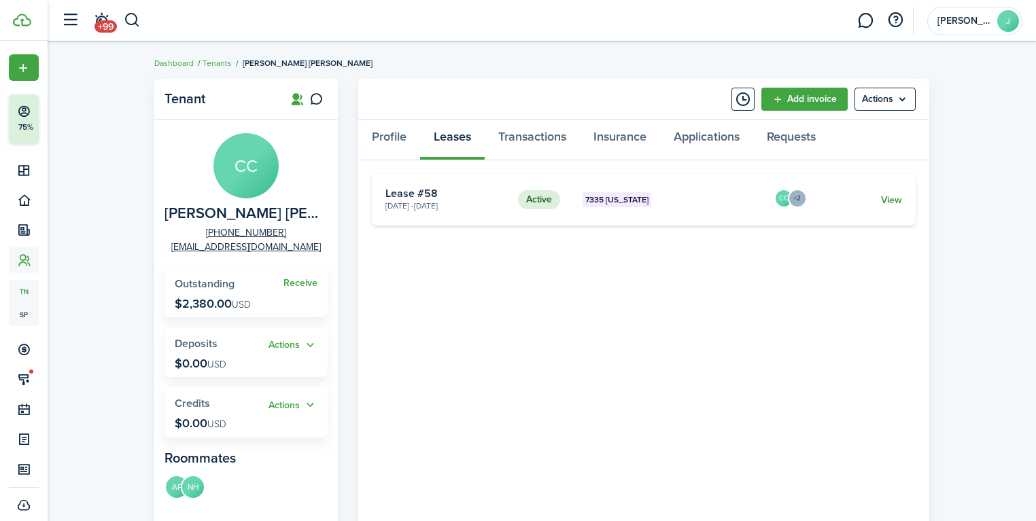
click at [896, 198] on link "View" at bounding box center [891, 200] width 21 height 14
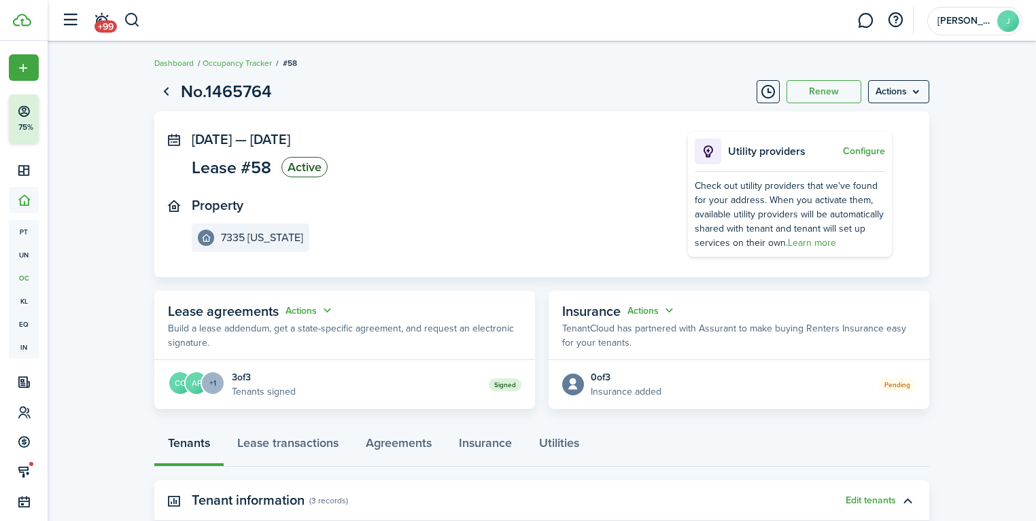
click at [451, 181] on panel-main-inner "[DATE] — [DATE] Lease #58 Active Property 7335 [US_STATE]" at bounding box center [419, 192] width 455 height 120
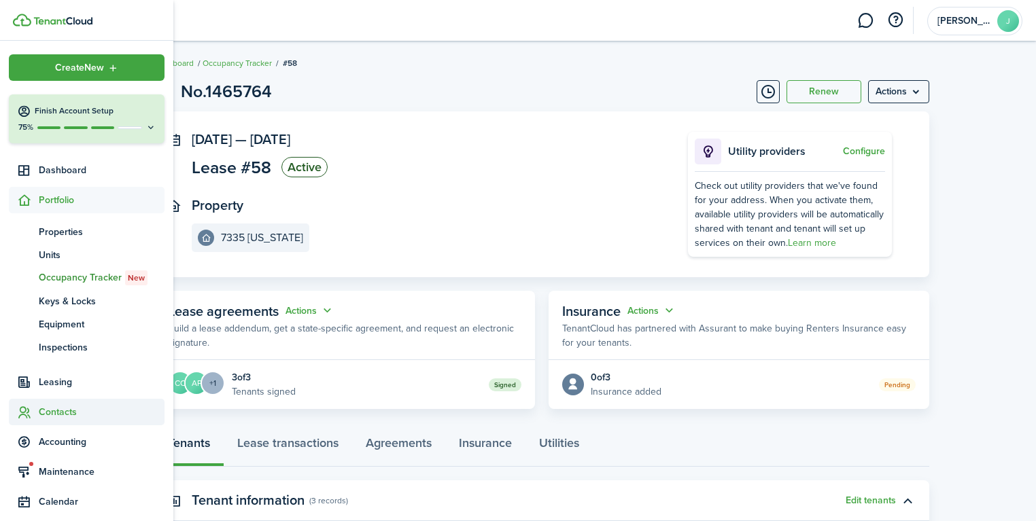
click at [61, 407] on span "Contacts" at bounding box center [102, 412] width 126 height 14
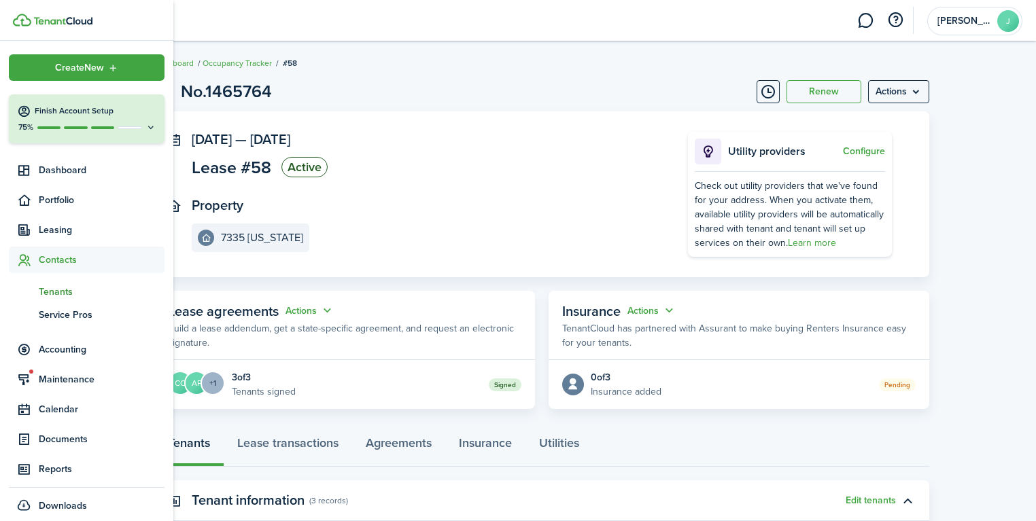
click at [68, 294] on span "Tenants" at bounding box center [102, 292] width 126 height 14
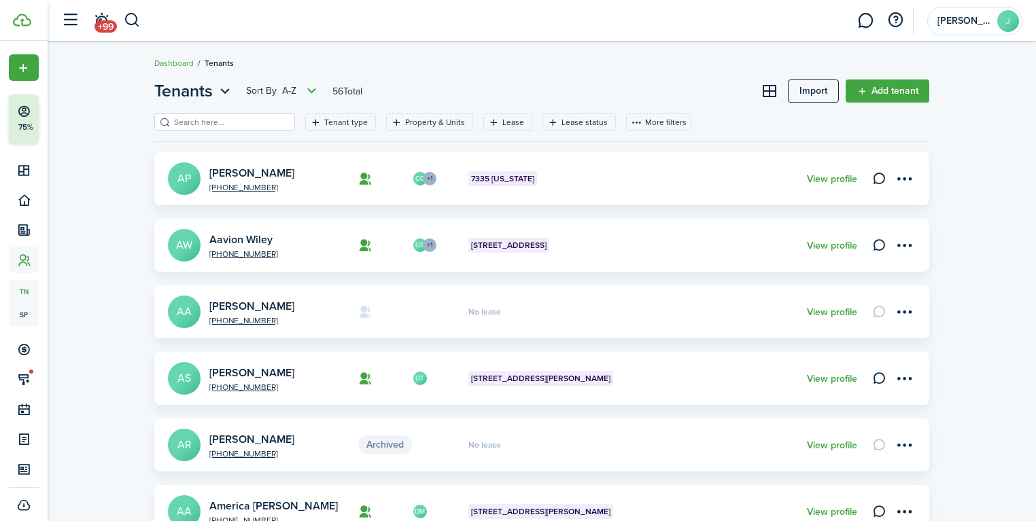
click at [224, 122] on input "search" at bounding box center [231, 122] width 120 height 13
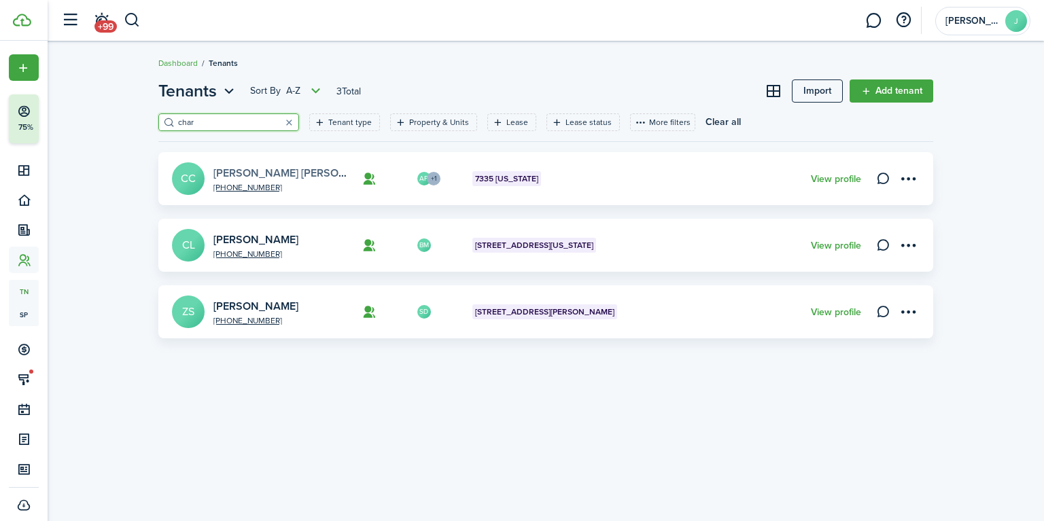
type input "char"
click at [245, 177] on link "[PERSON_NAME] [PERSON_NAME]" at bounding box center [299, 173] width 173 height 16
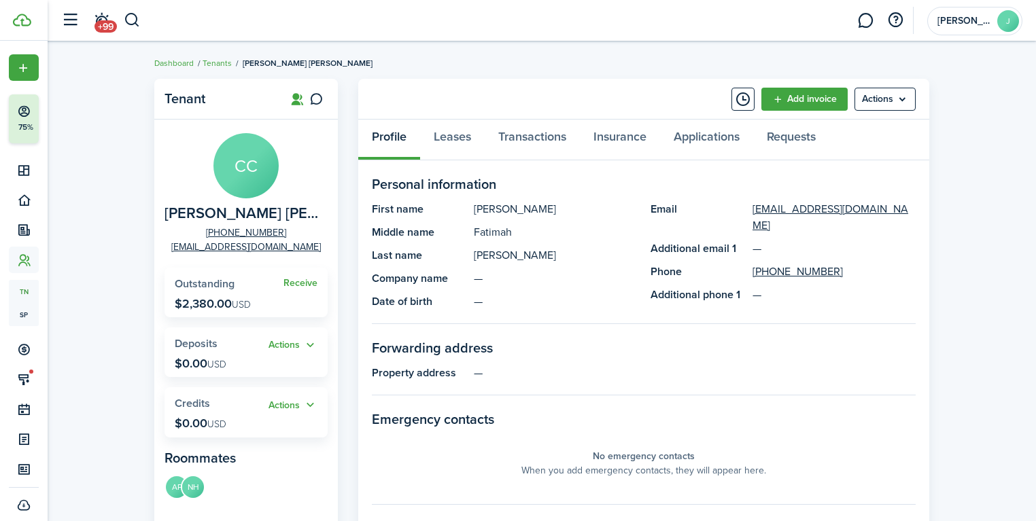
click at [1001, 214] on div "Tenant [PERSON_NAME] [PHONE_NUMBER] [EMAIL_ADDRESS][DOMAIN_NAME] Receive Outsta…" at bounding box center [542, 469] width 988 height 795
click at [558, 70] on breadcrumb "Dashboard Tenants [PERSON_NAME] [PERSON_NAME]" at bounding box center [541, 56] width 775 height 31
click at [449, 140] on link "Leases" at bounding box center [452, 140] width 65 height 41
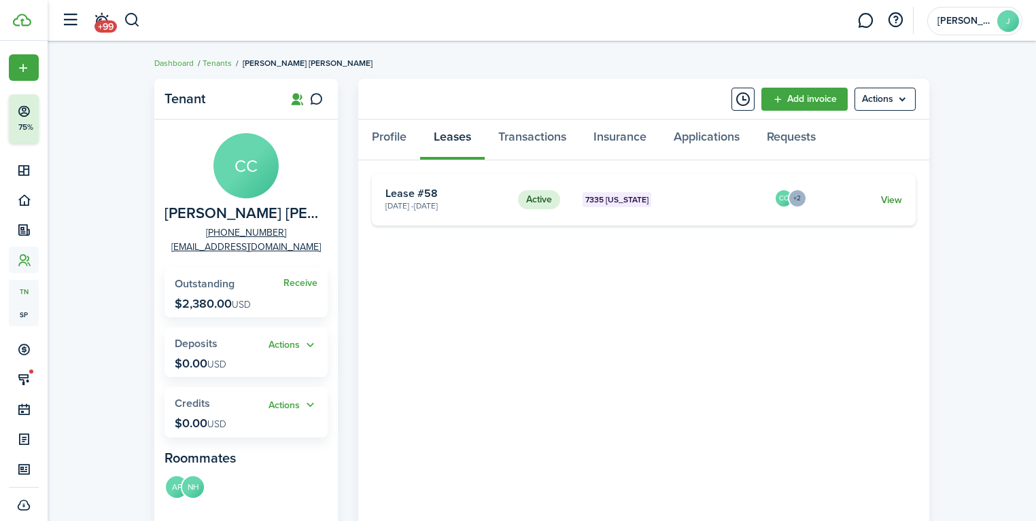
click at [894, 198] on link "View" at bounding box center [891, 200] width 21 height 14
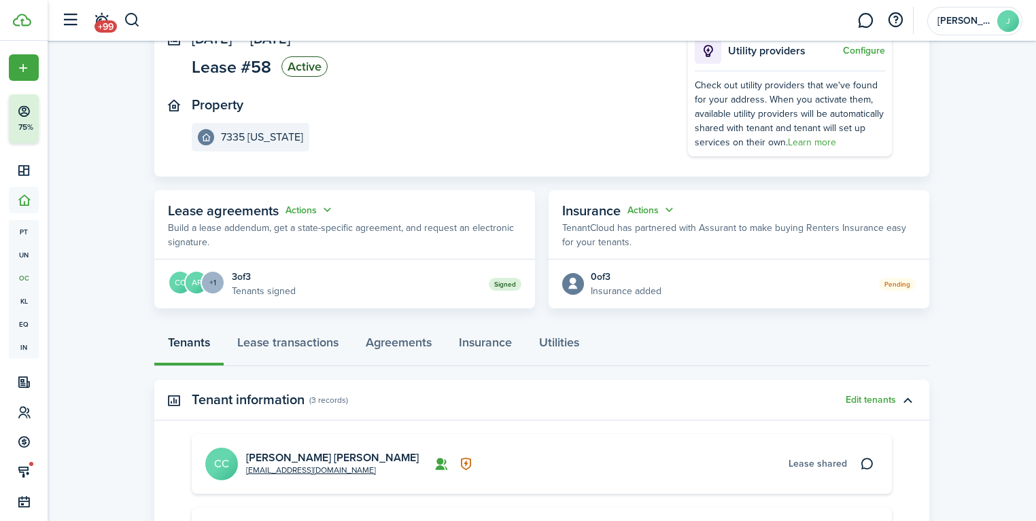
scroll to position [109, 0]
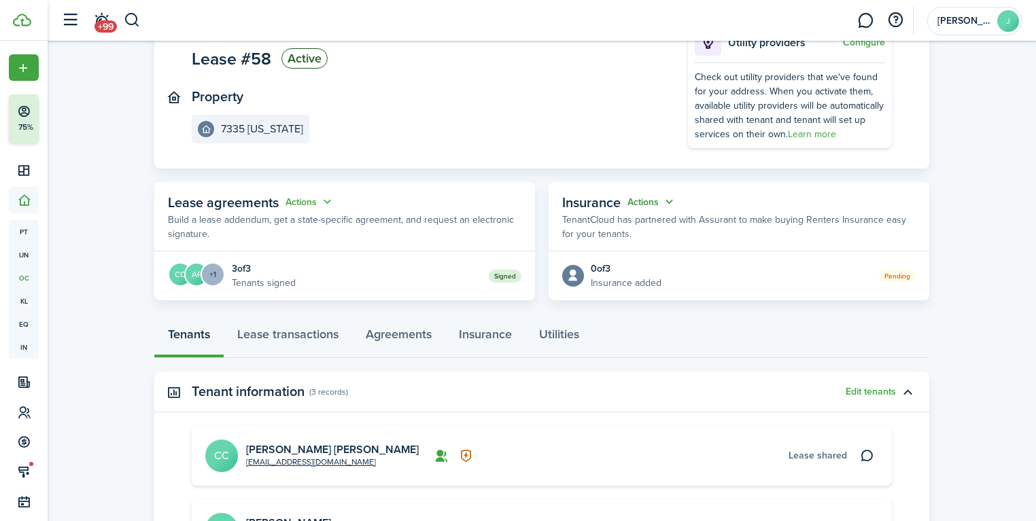
click at [673, 198] on button "Actions" at bounding box center [651, 202] width 49 height 16
click at [766, 210] on panel-main-header "Insurance Actions TenantCloud has partnered with Assurant to make buying Renter…" at bounding box center [738, 216] width 381 height 69
click at [712, 220] on p "TenantCloud has partnered with Assurant to make buying Renters Insurance easy f…" at bounding box center [738, 227] width 353 height 29
click at [669, 196] on button "Actions" at bounding box center [651, 202] width 49 height 16
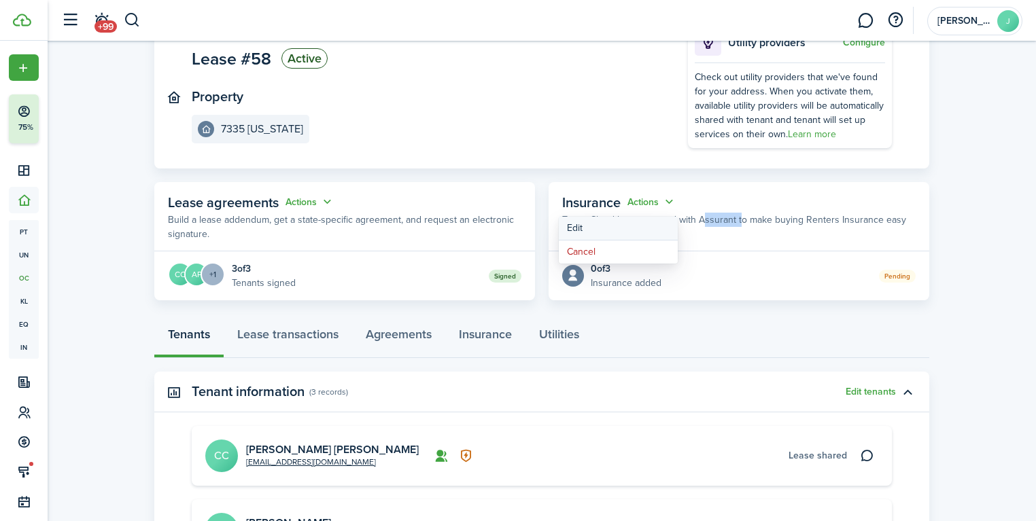
click at [655, 226] on button "Edit" at bounding box center [618, 229] width 119 height 24
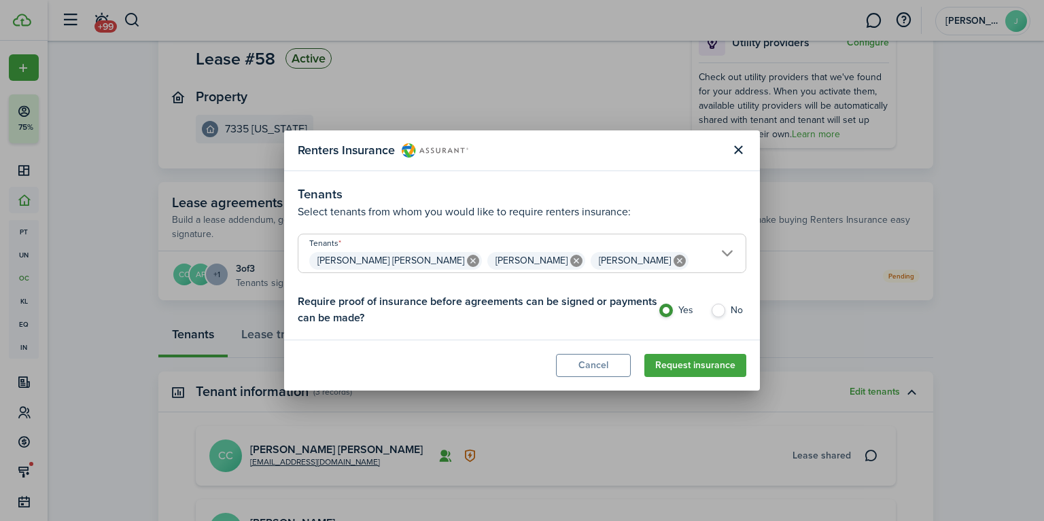
click at [726, 311] on label "No" at bounding box center [728, 314] width 36 height 20
radio input "false"
radio input "true"
click at [691, 367] on button "Request insurance" at bounding box center [695, 365] width 102 height 23
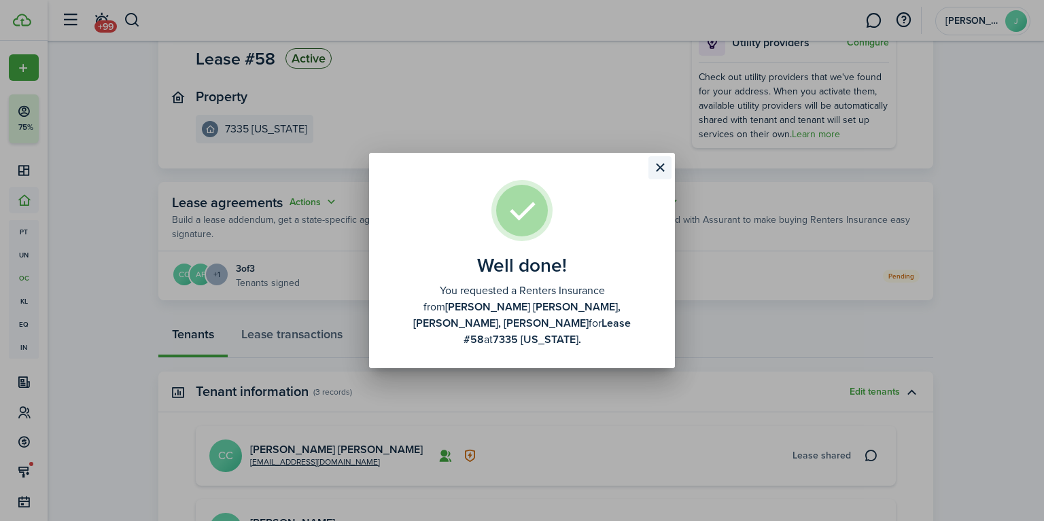
click at [661, 174] on button "Close modal" at bounding box center [659, 167] width 23 height 23
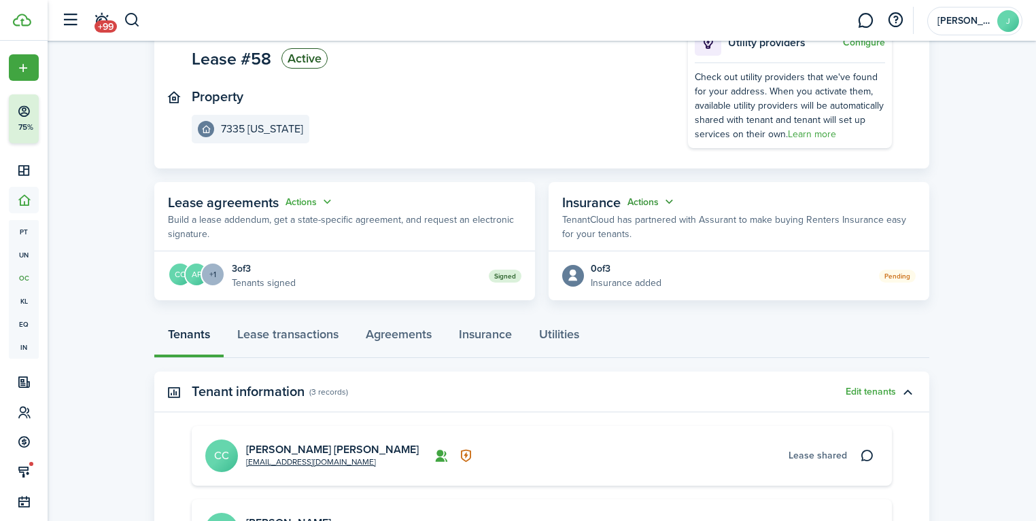
click at [671, 204] on button "Actions" at bounding box center [651, 202] width 49 height 16
click at [737, 237] on p "TenantCloud has partnered with Assurant to make buying Renters Insurance easy f…" at bounding box center [738, 227] width 353 height 29
click at [676, 203] on button "Actions" at bounding box center [651, 202] width 49 height 16
click at [661, 222] on button "Edit" at bounding box center [618, 229] width 119 height 24
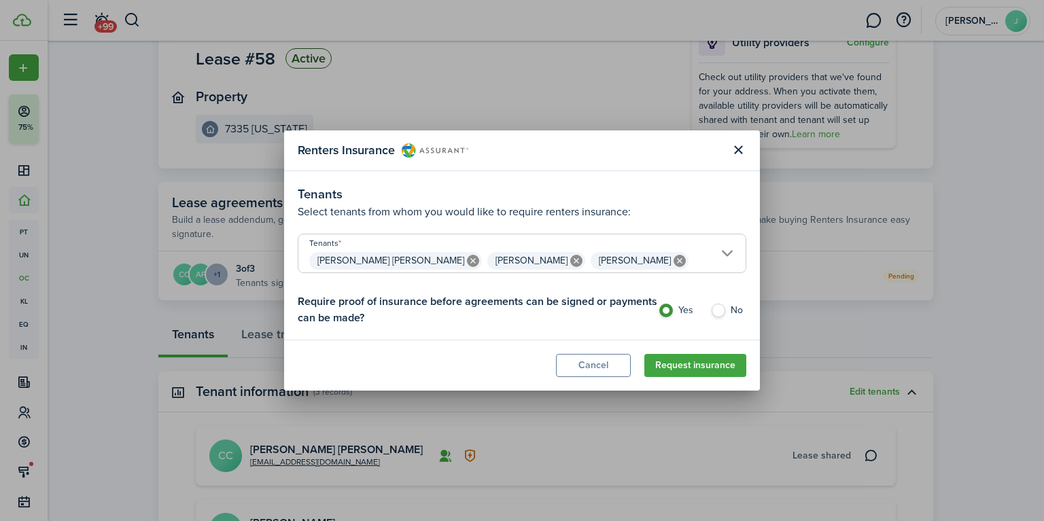
click at [717, 309] on label "No" at bounding box center [728, 314] width 36 height 20
radio input "false"
radio input "true"
click at [694, 364] on button "Request insurance" at bounding box center [695, 365] width 102 height 23
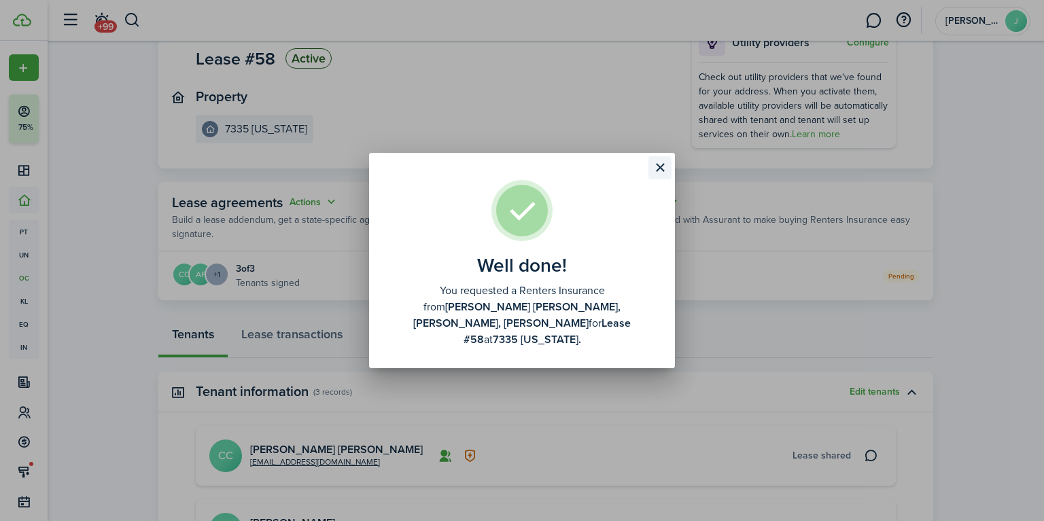
click at [663, 173] on button "Close modal" at bounding box center [659, 167] width 23 height 23
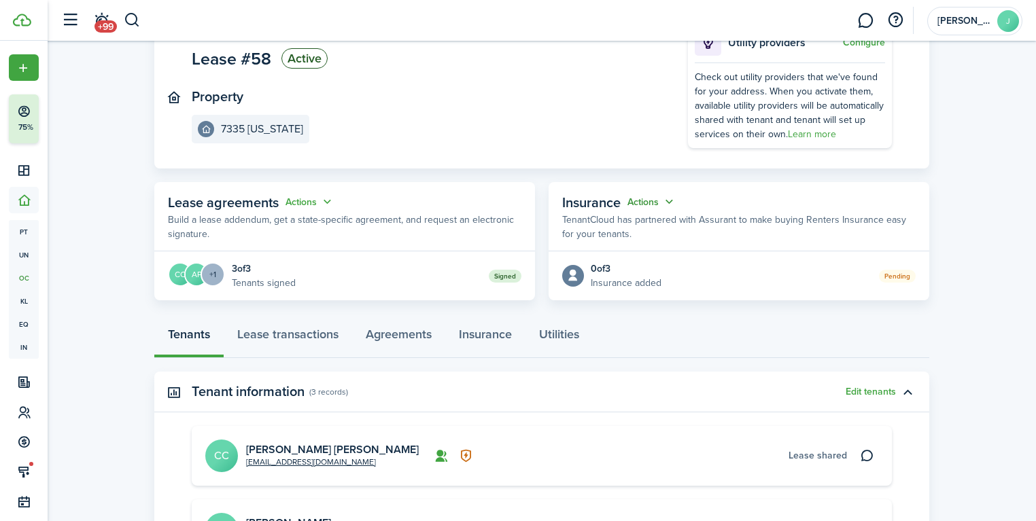
click at [673, 202] on button "Actions" at bounding box center [651, 202] width 49 height 16
click at [650, 228] on button "Edit" at bounding box center [618, 229] width 119 height 24
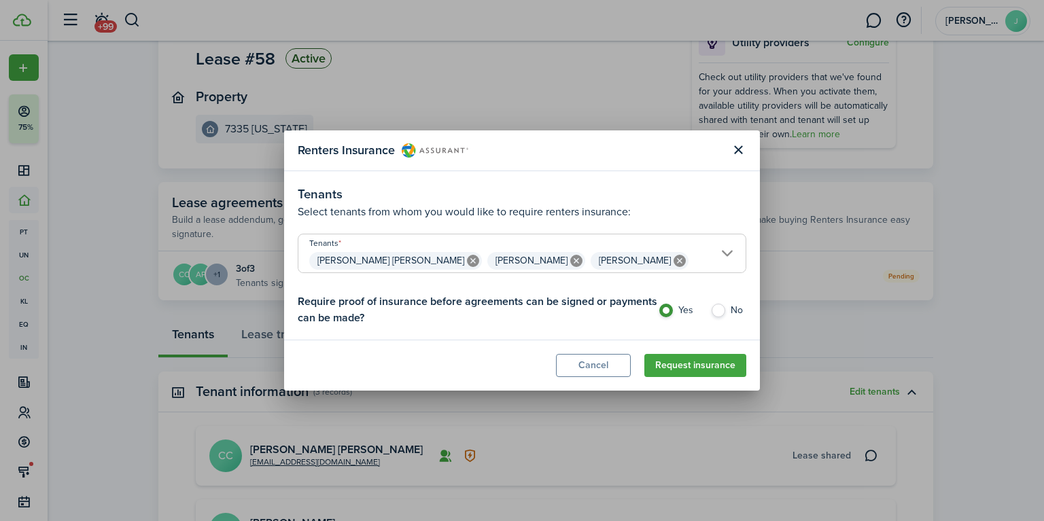
click at [673, 261] on icon at bounding box center [679, 261] width 12 height 12
click at [570, 260] on icon at bounding box center [576, 261] width 12 height 12
type input "[PERSON_NAME] [PERSON_NAME]"
click at [467, 258] on icon at bounding box center [473, 261] width 12 height 12
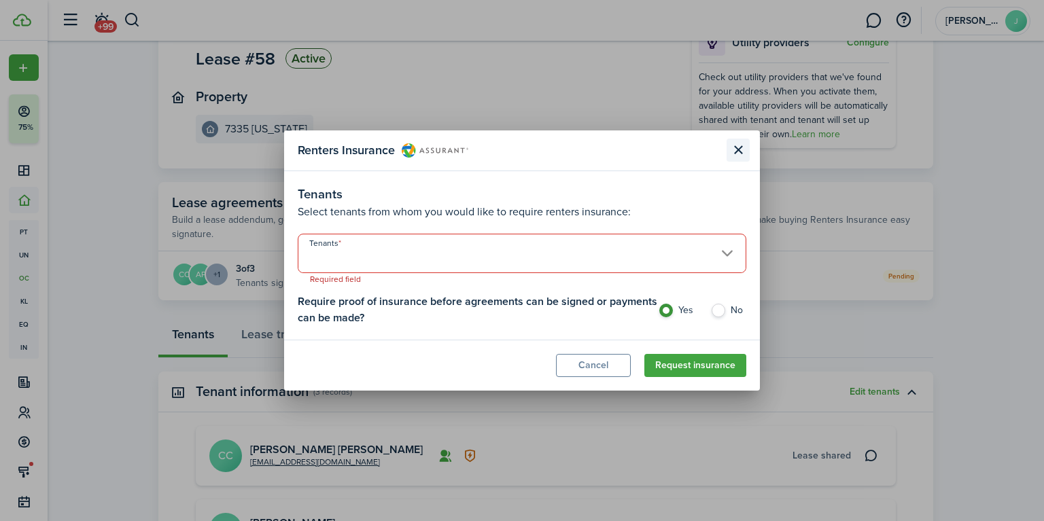
click at [734, 152] on button "Close modal" at bounding box center [738, 150] width 23 height 23
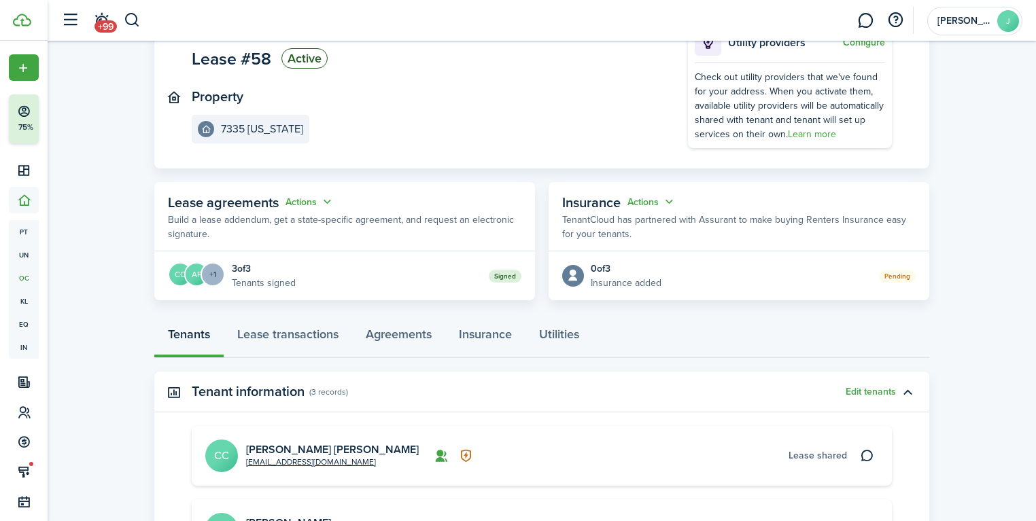
click at [704, 183] on panel-main-header "Insurance Actions TenantCloud has partnered with Assurant to make buying Renter…" at bounding box center [738, 216] width 381 height 69
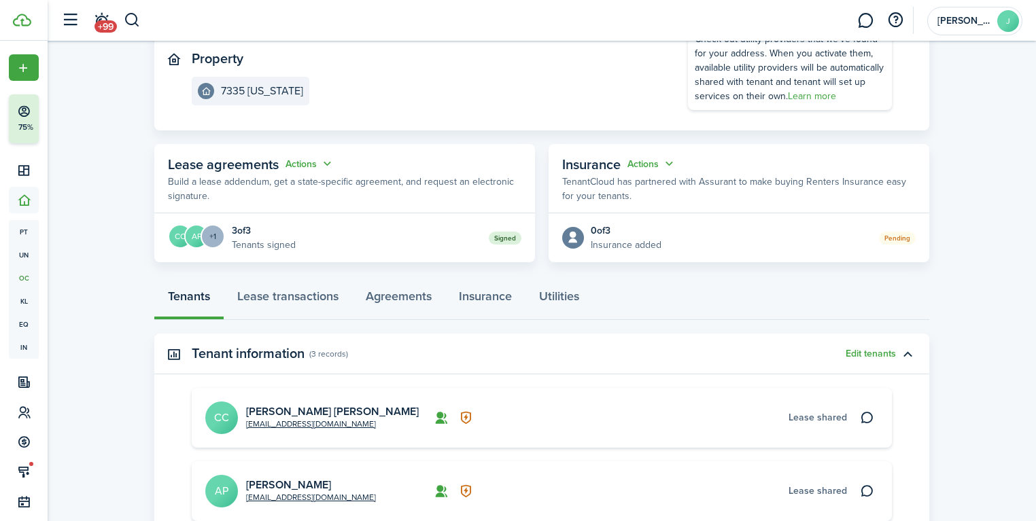
scroll to position [217, 0]
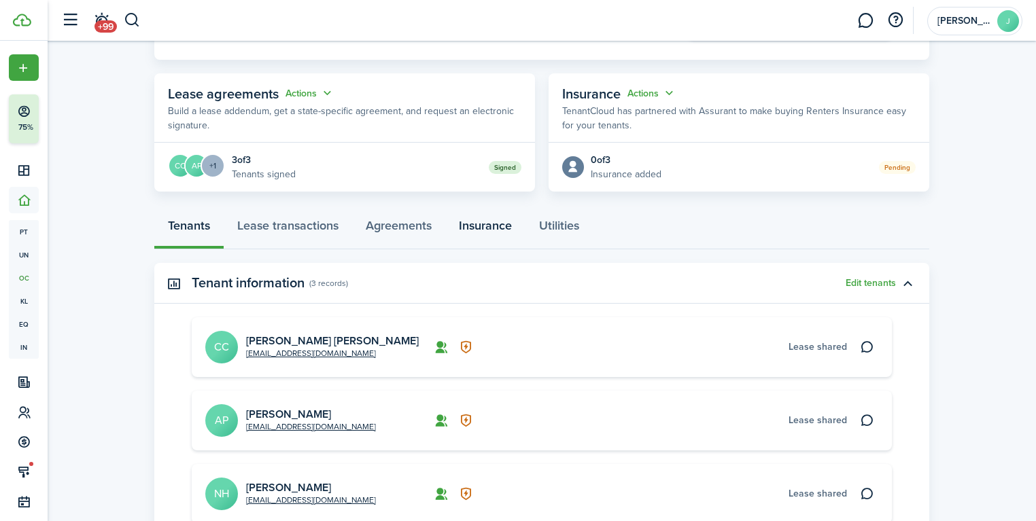
click at [489, 222] on link "Insurance" at bounding box center [485, 229] width 80 height 41
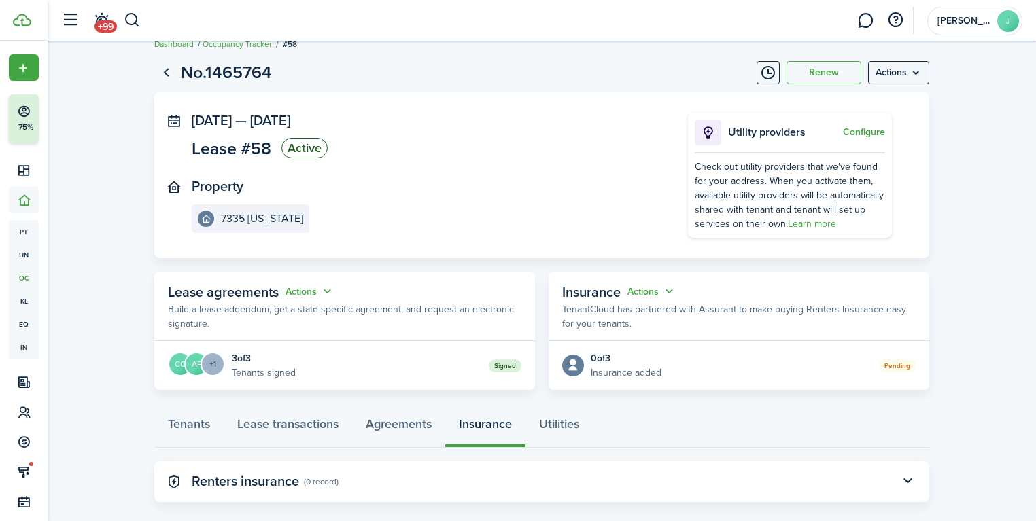
scroll to position [37, 0]
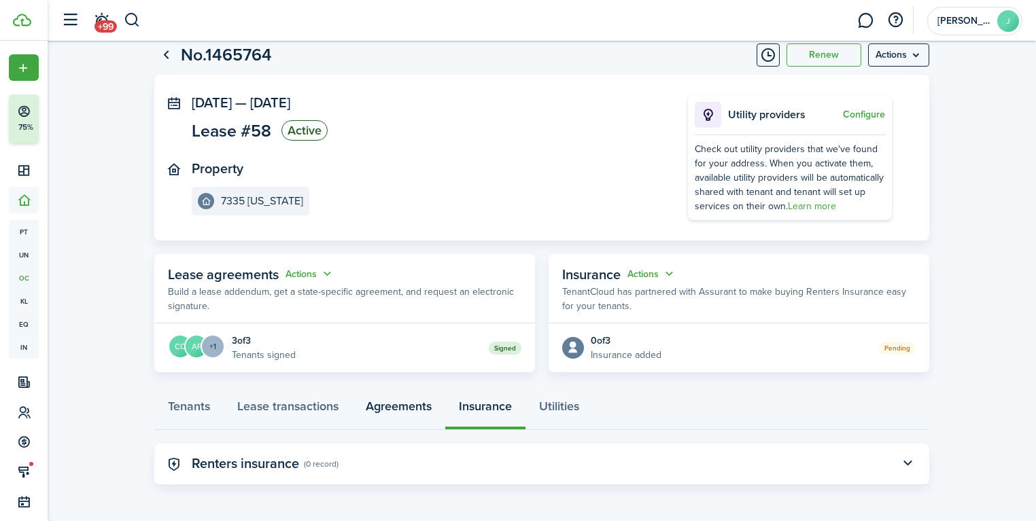
click at [402, 417] on link "Agreements" at bounding box center [398, 409] width 93 height 41
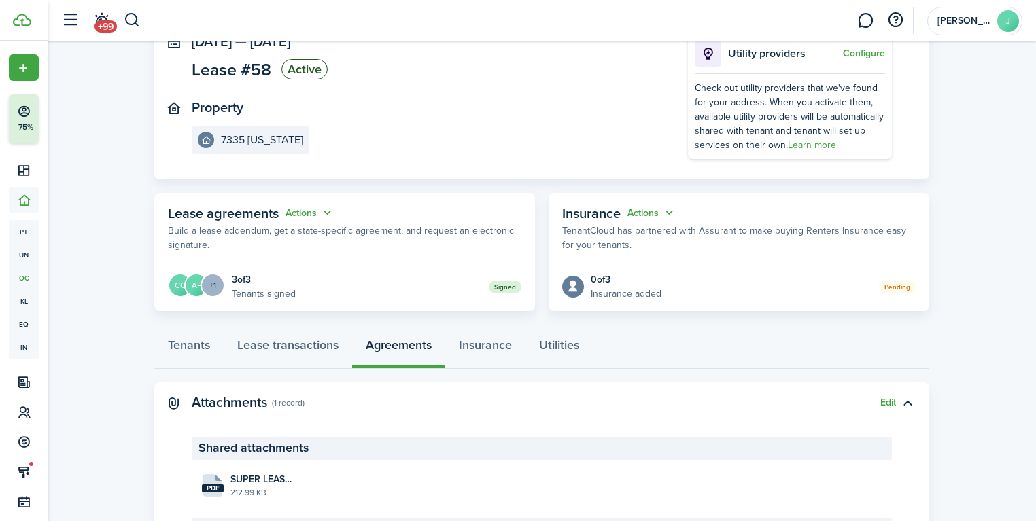
scroll to position [217, 0]
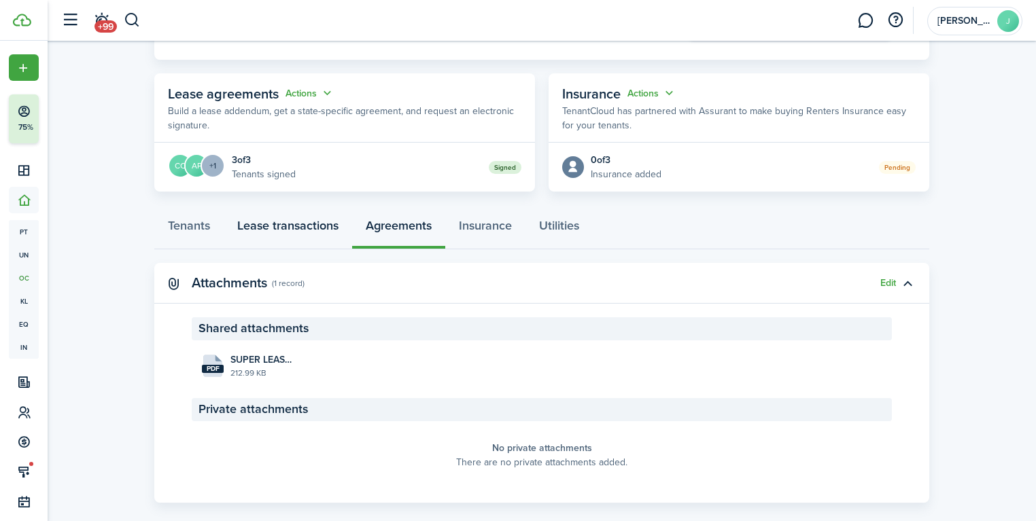
click at [294, 232] on link "Lease transactions" at bounding box center [288, 229] width 128 height 41
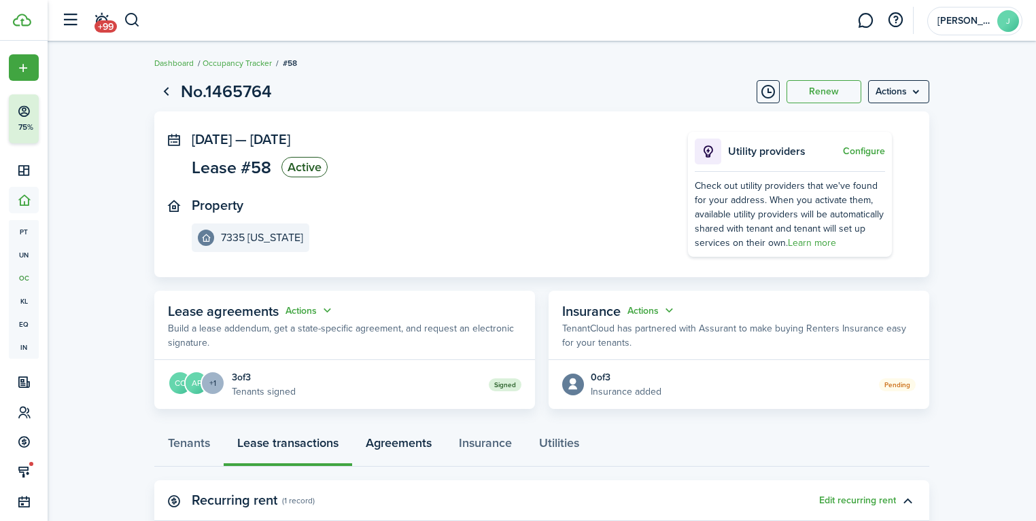
click at [405, 458] on link "Agreements" at bounding box center [398, 446] width 93 height 41
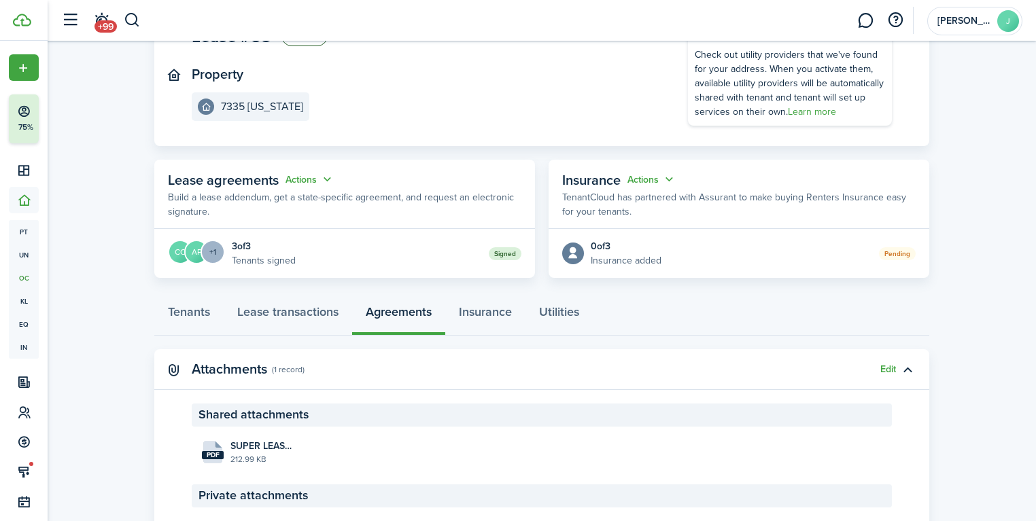
scroll to position [236, 0]
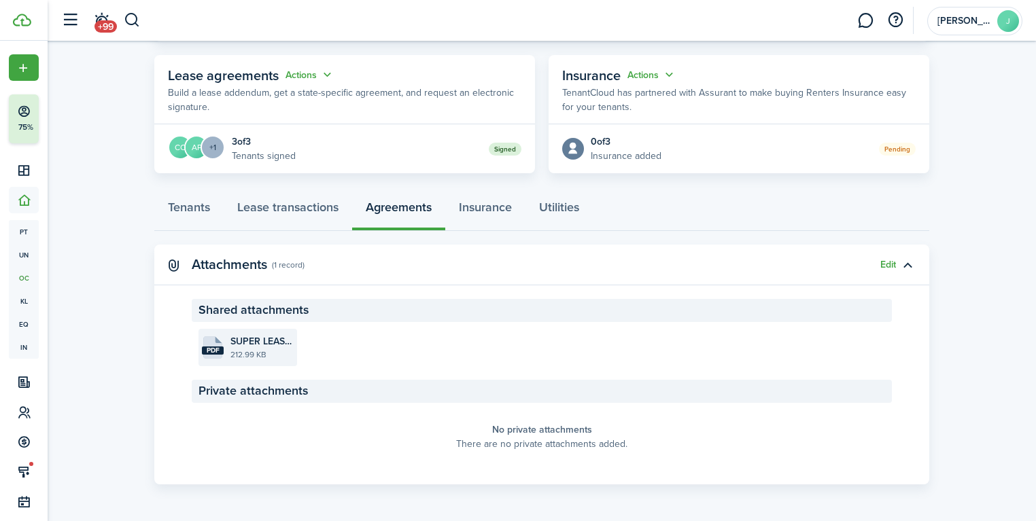
click at [285, 349] on file-size "212.99 KB" at bounding box center [261, 355] width 63 height 12
